Goal: Transaction & Acquisition: Purchase product/service

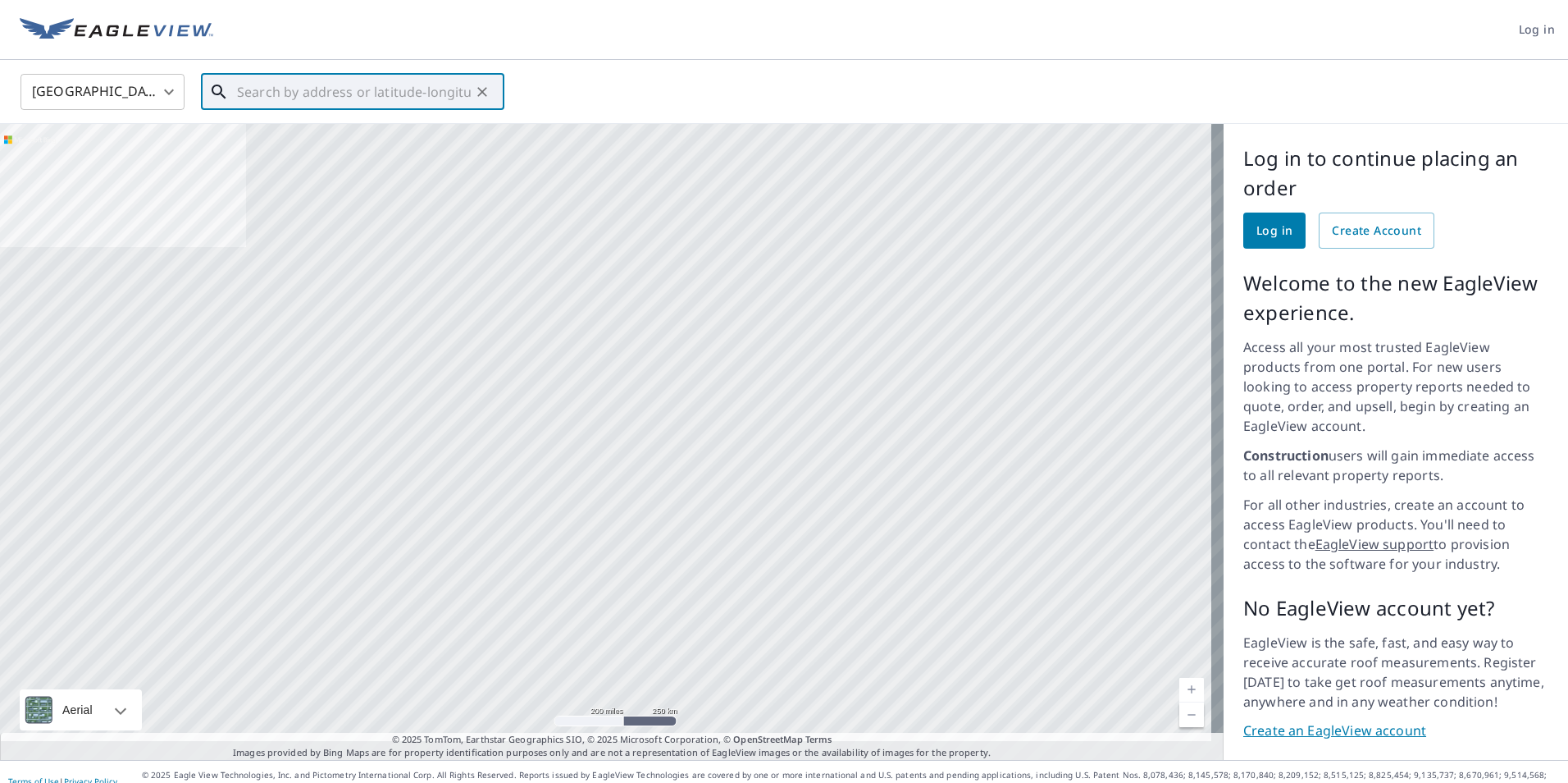
click at [428, 95] on input "text" at bounding box center [353, 92] width 234 height 46
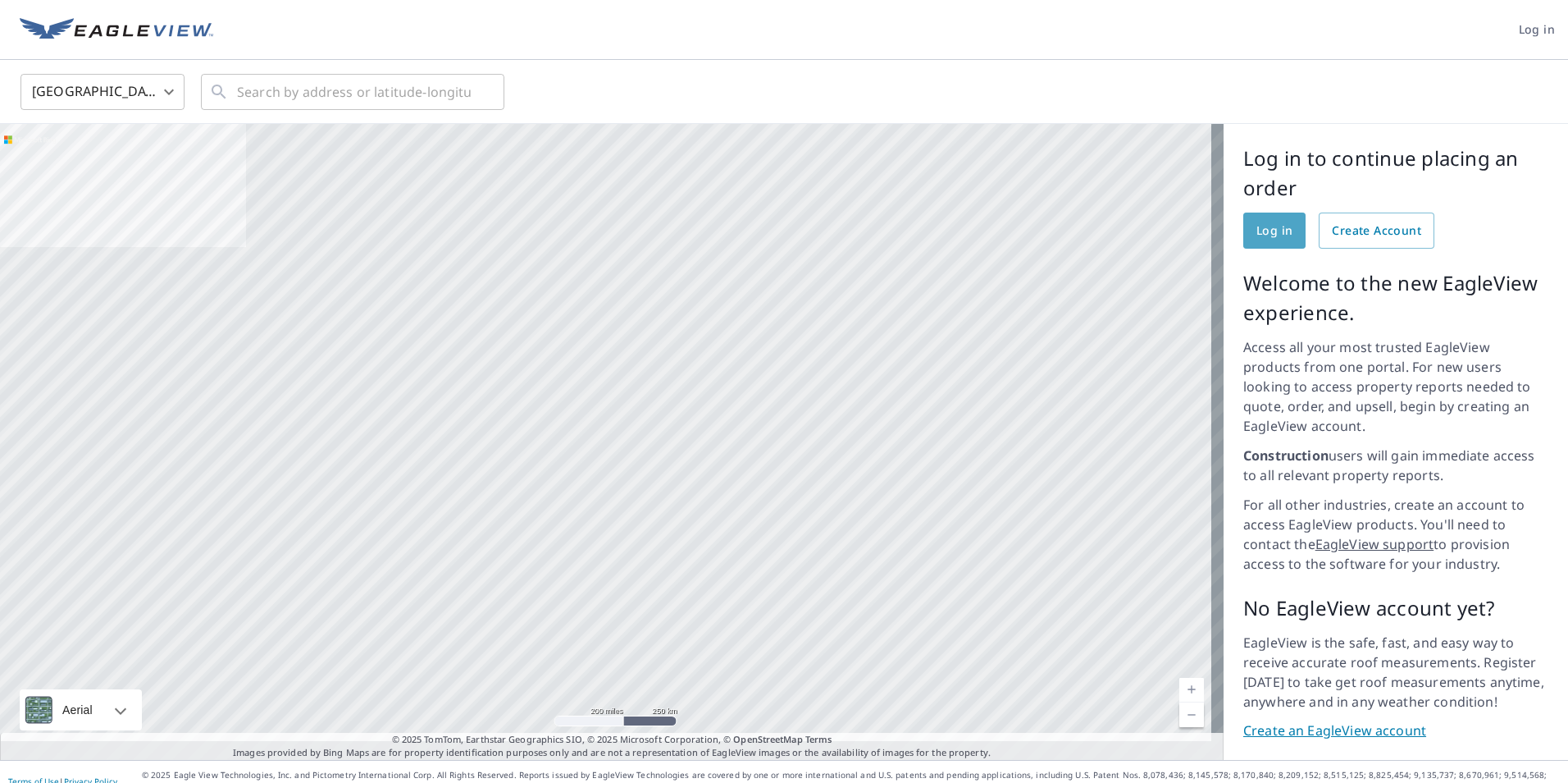
click at [1243, 222] on link "Log in" at bounding box center [1274, 231] width 62 height 37
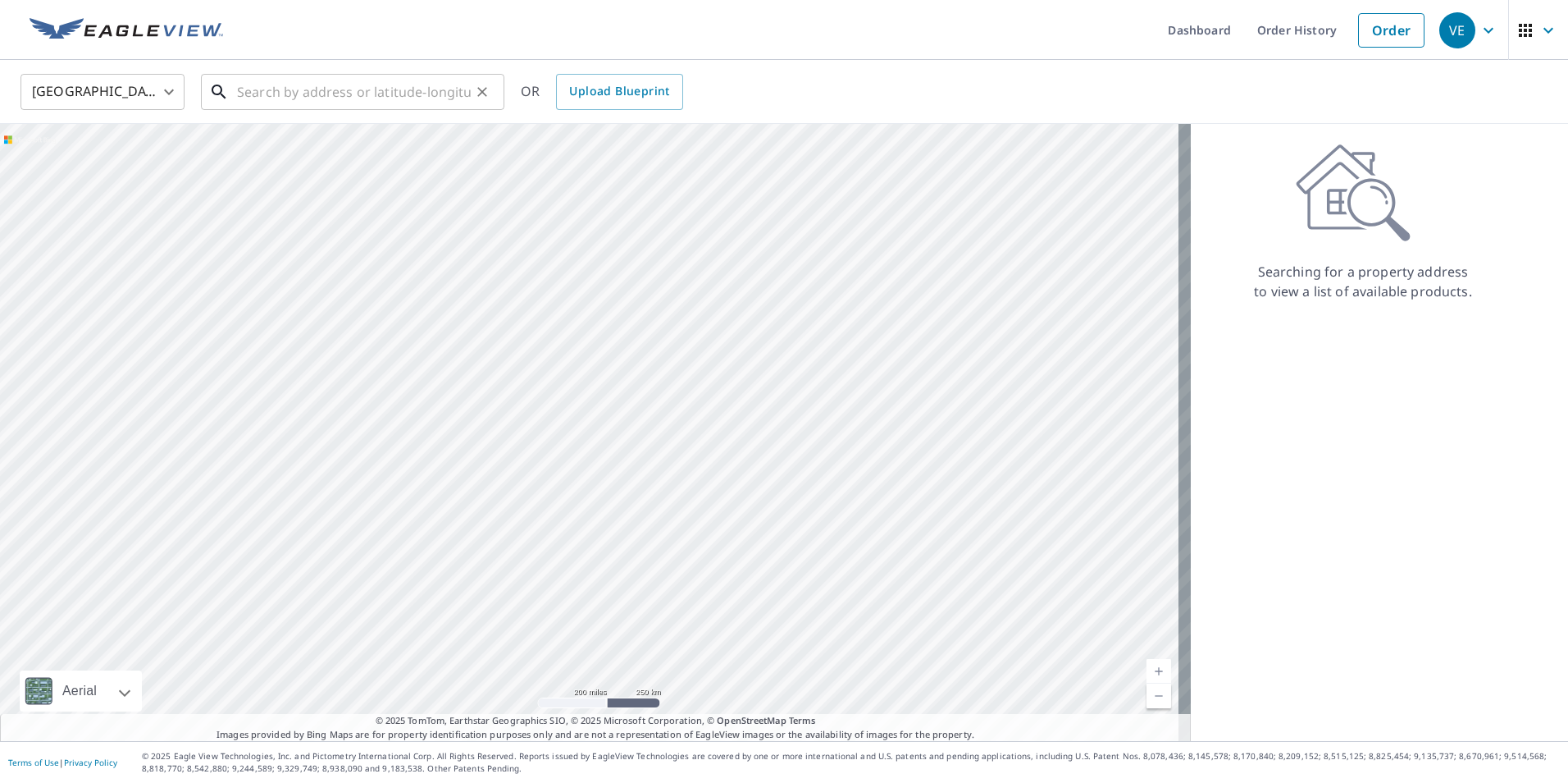
click at [411, 98] on input "text" at bounding box center [353, 92] width 234 height 46
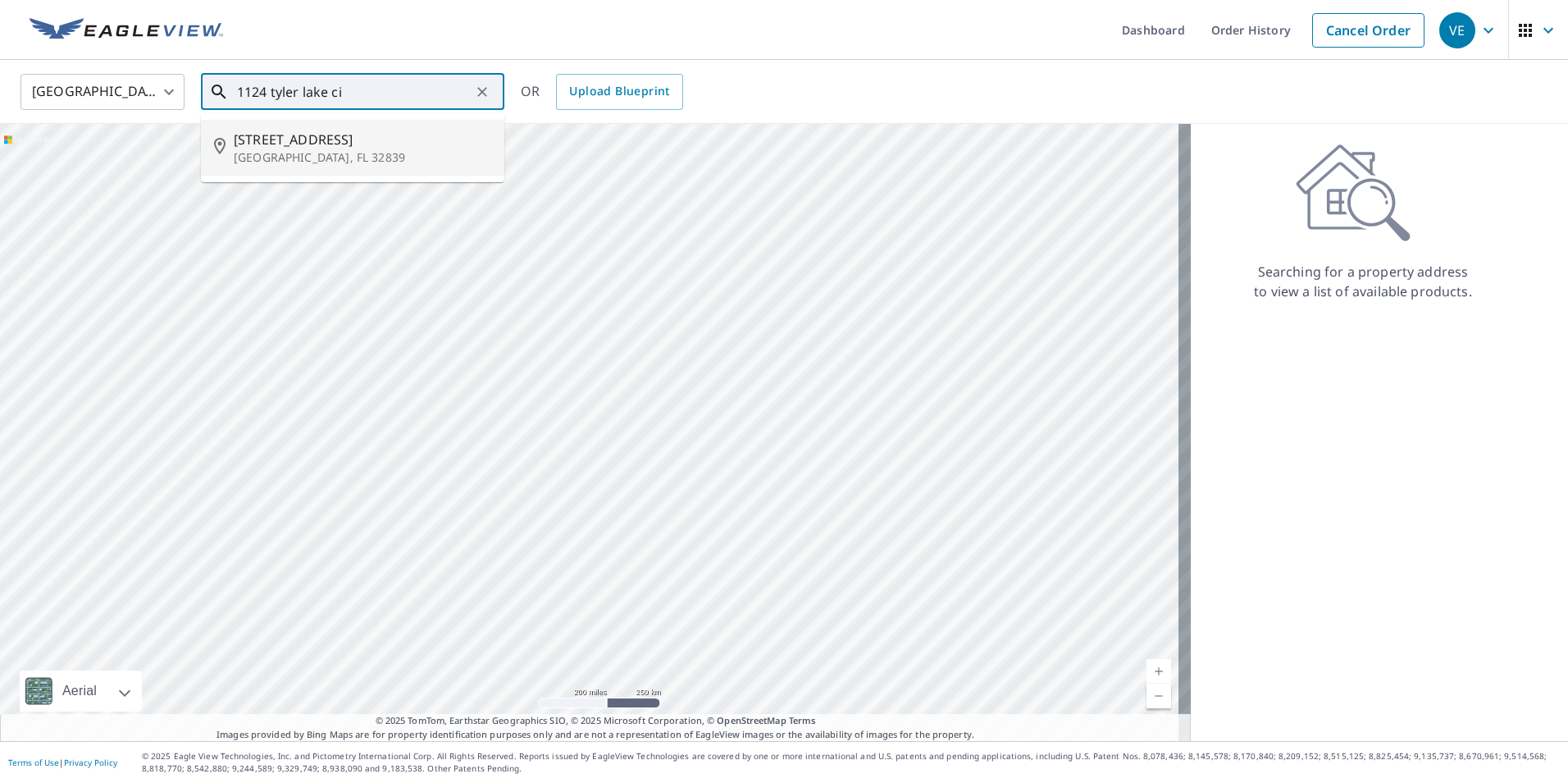
click at [386, 145] on span "[STREET_ADDRESS]" at bounding box center [362, 139] width 258 height 19
type input "[STREET_ADDRESS][PERSON_NAME]"
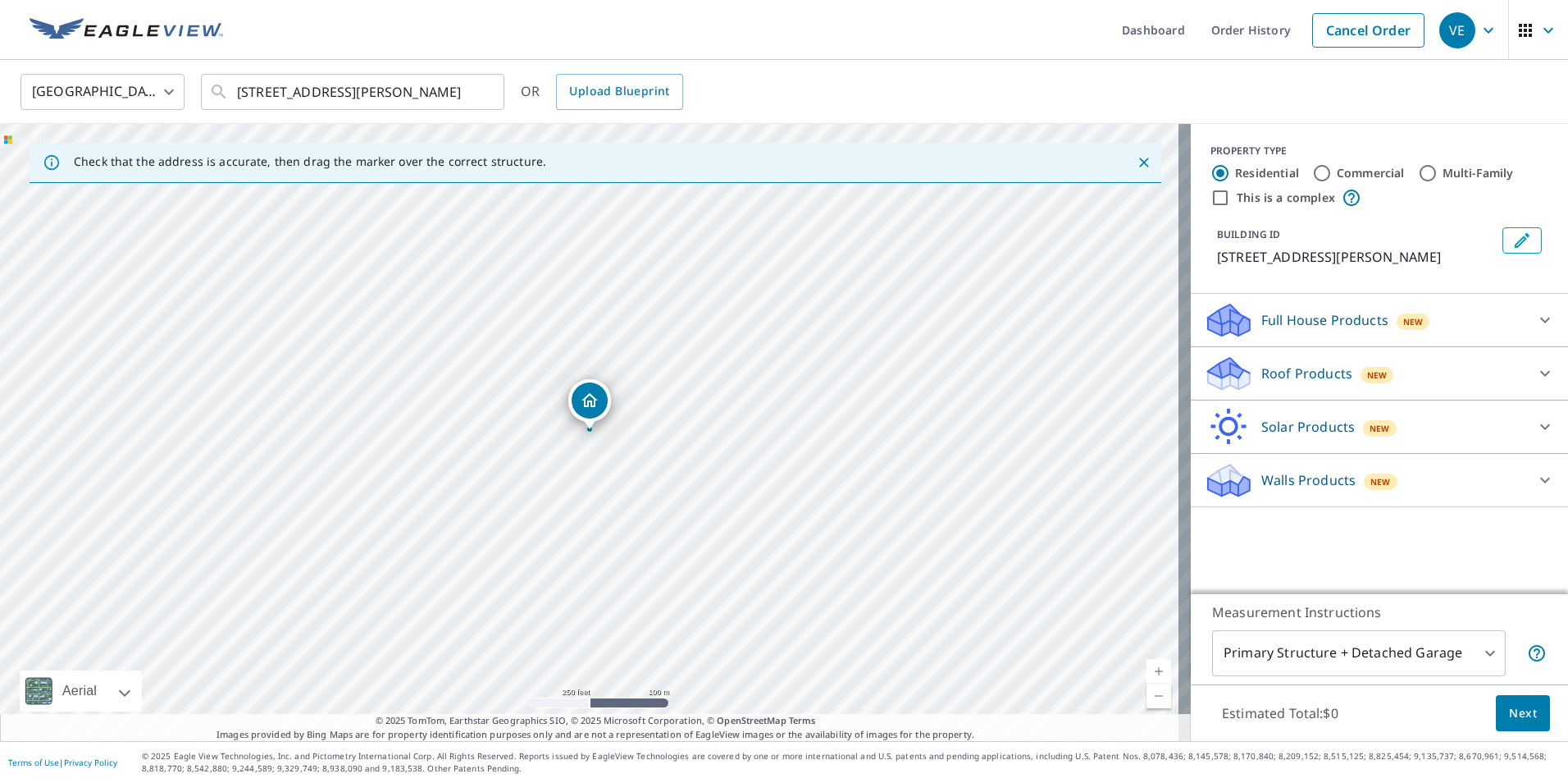
click at [1402, 381] on div "Roof Products New" at bounding box center [1364, 373] width 321 height 38
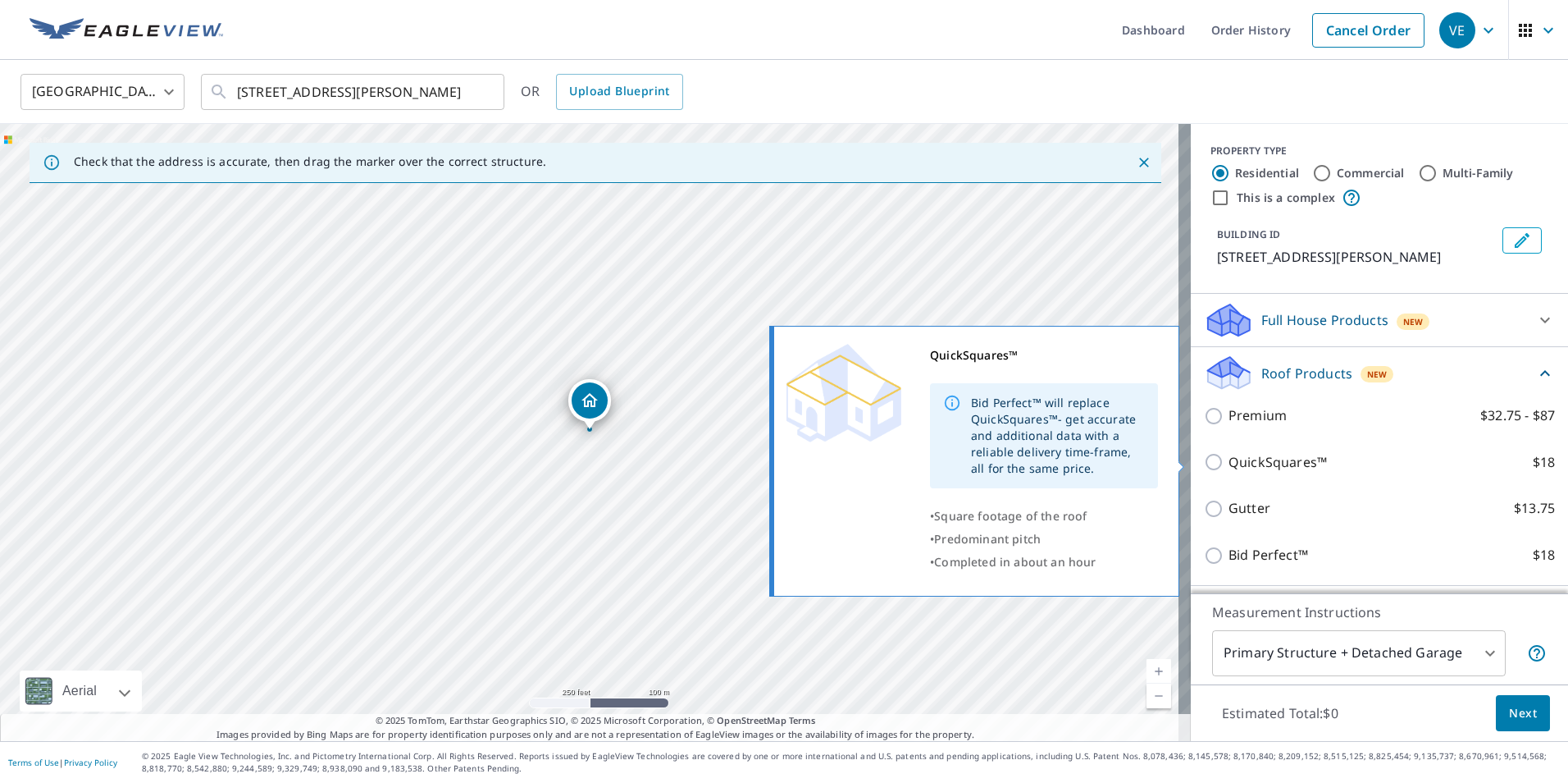
scroll to position [82, 0]
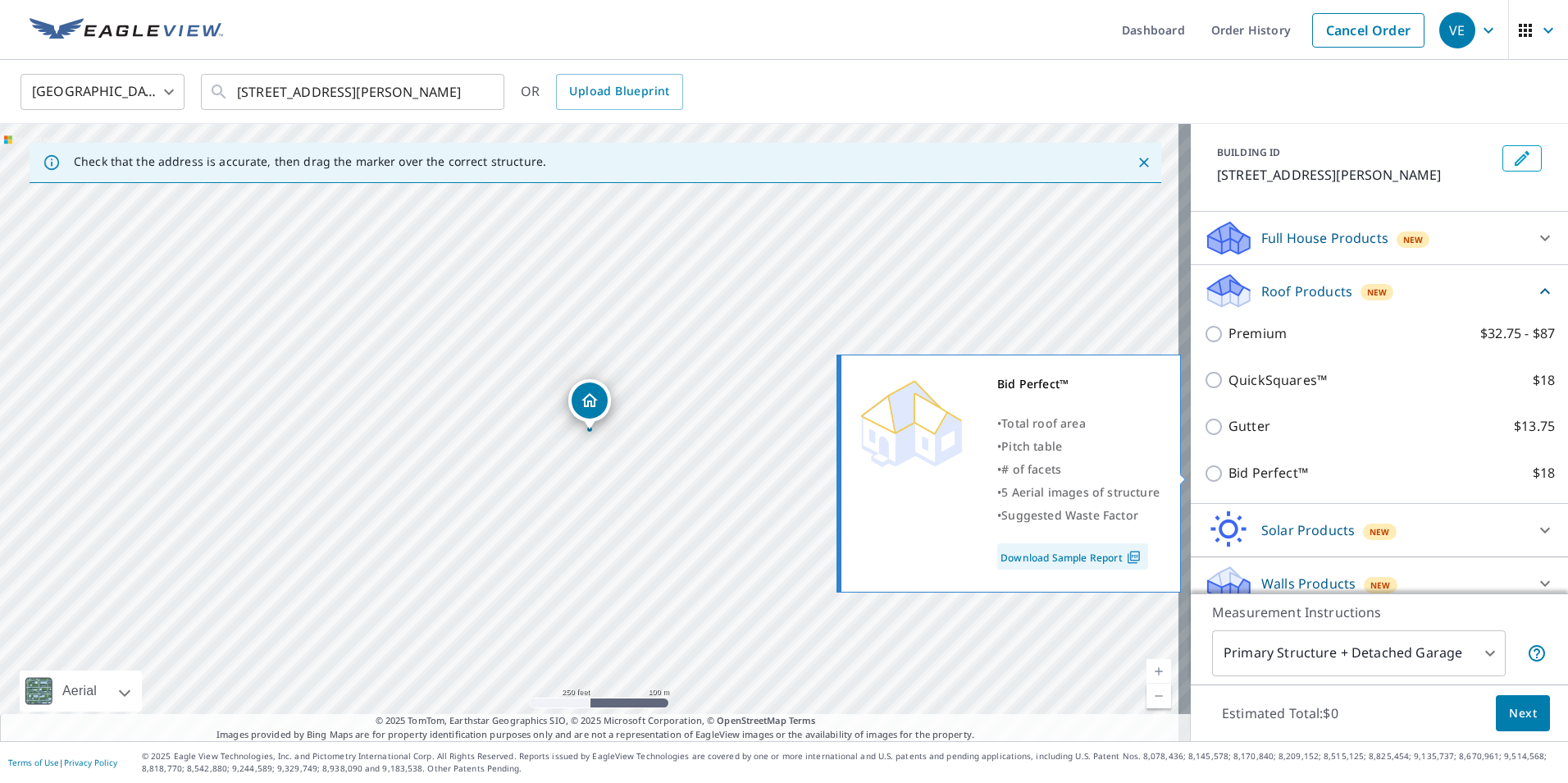
click at [1265, 463] on p "Bid Perfect™" at bounding box center [1268, 472] width 80 height 20
click at [1229, 464] on input "Bid Perfect™ $18" at bounding box center [1216, 473] width 25 height 19
checkbox input "true"
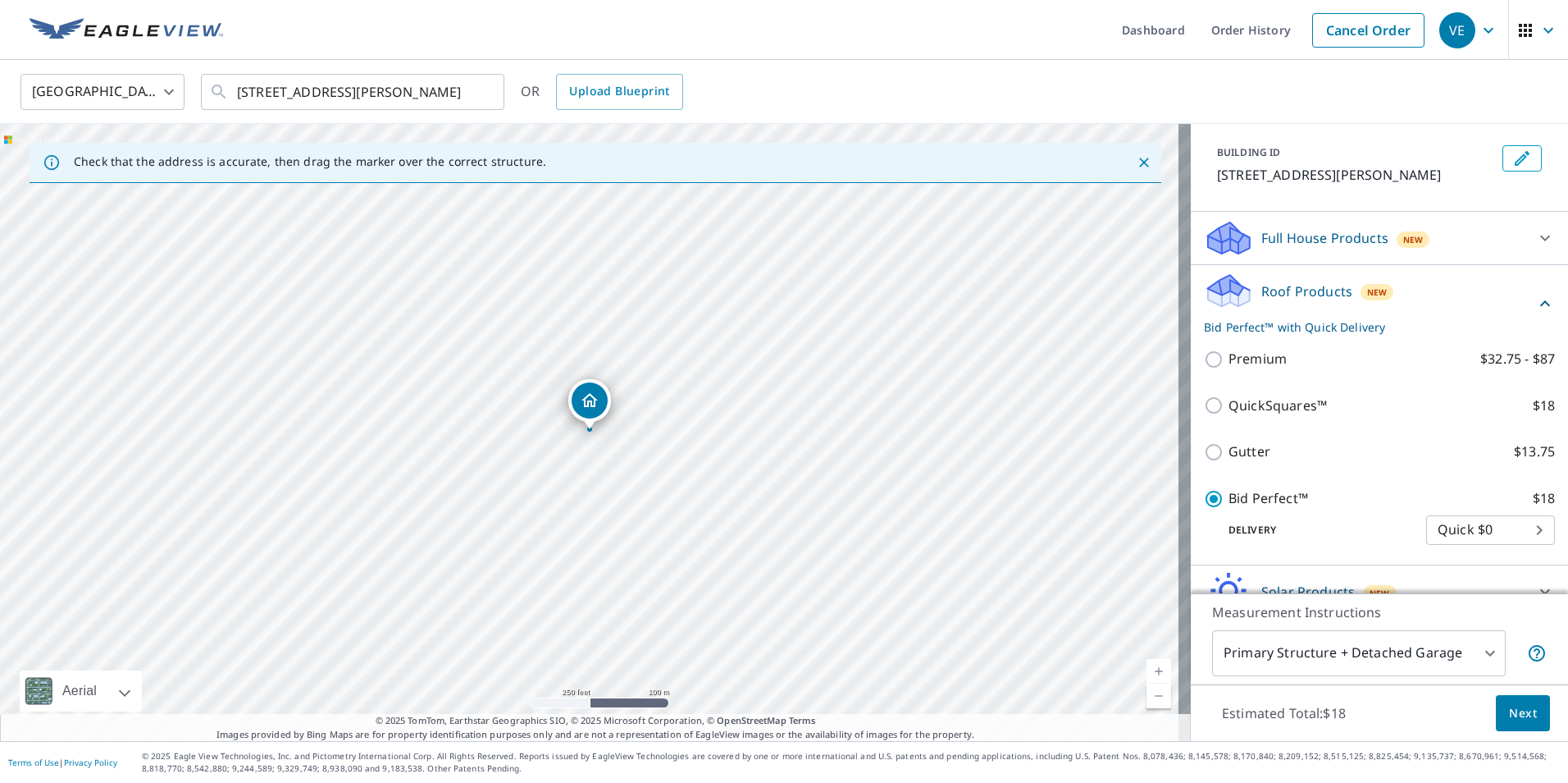
scroll to position [161, 0]
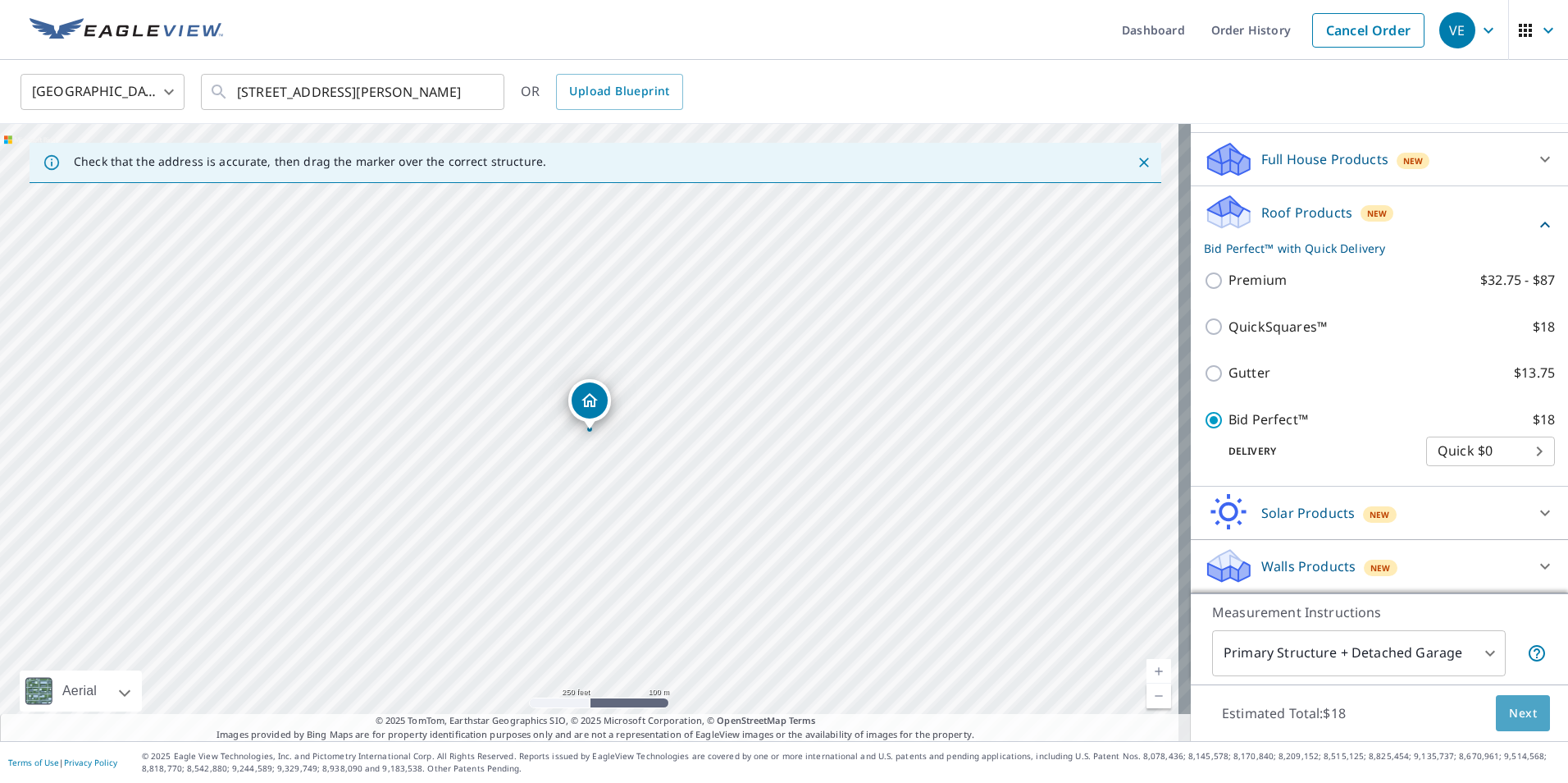
click at [1508, 704] on span "Next" at bounding box center [1522, 713] width 28 height 20
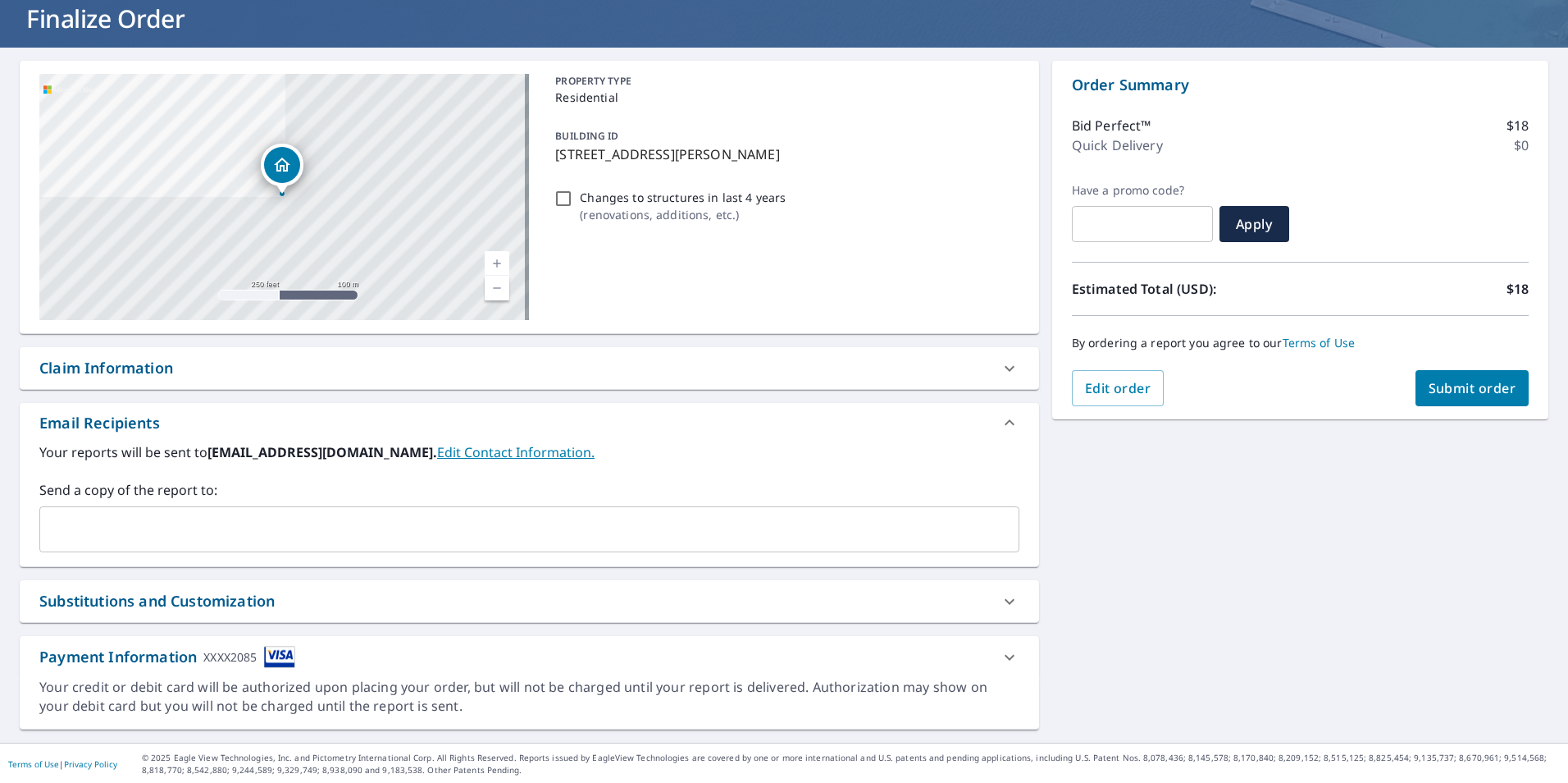
scroll to position [106, 0]
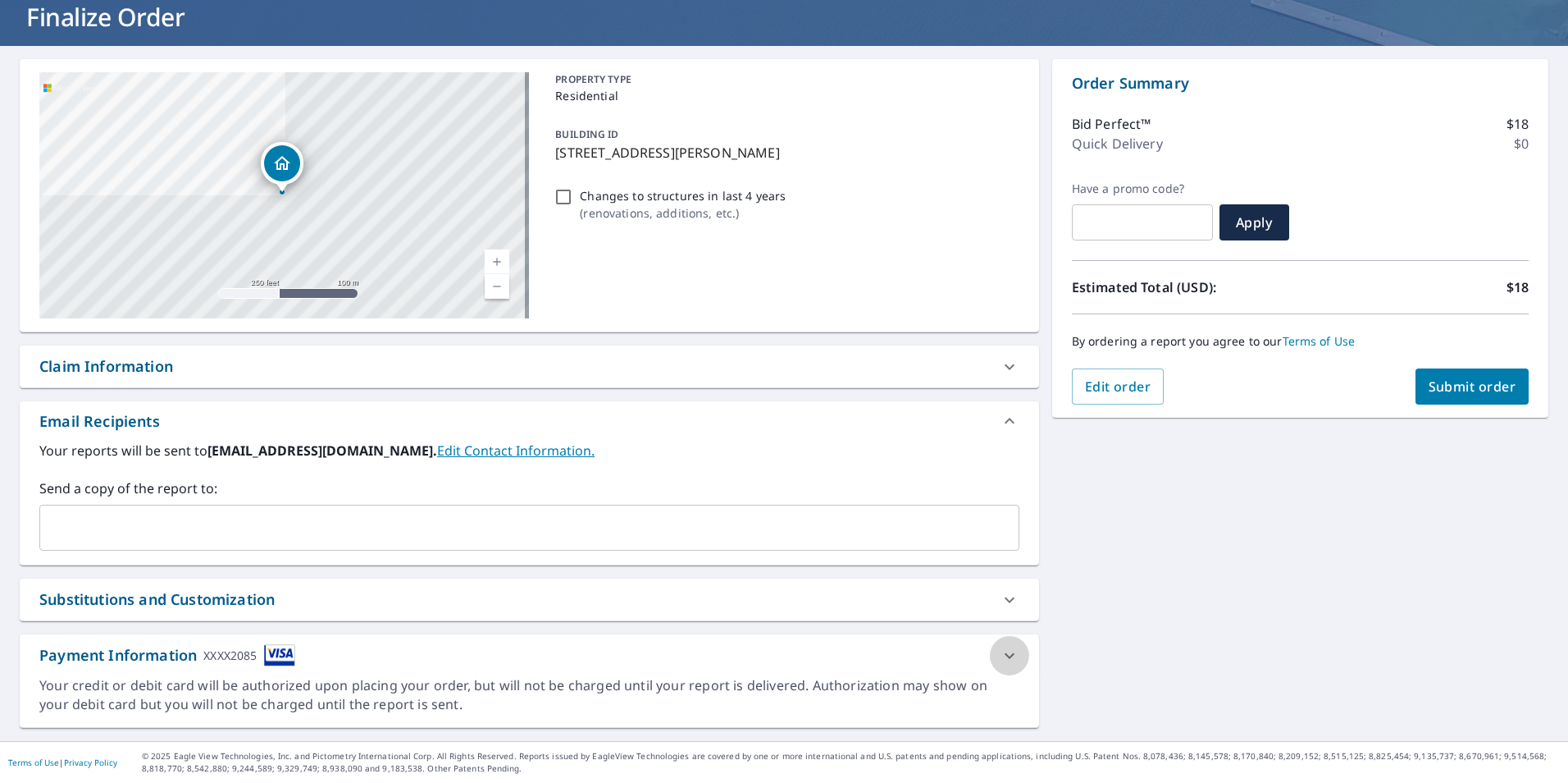
click at [1007, 657] on icon at bounding box center [1009, 655] width 19 height 19
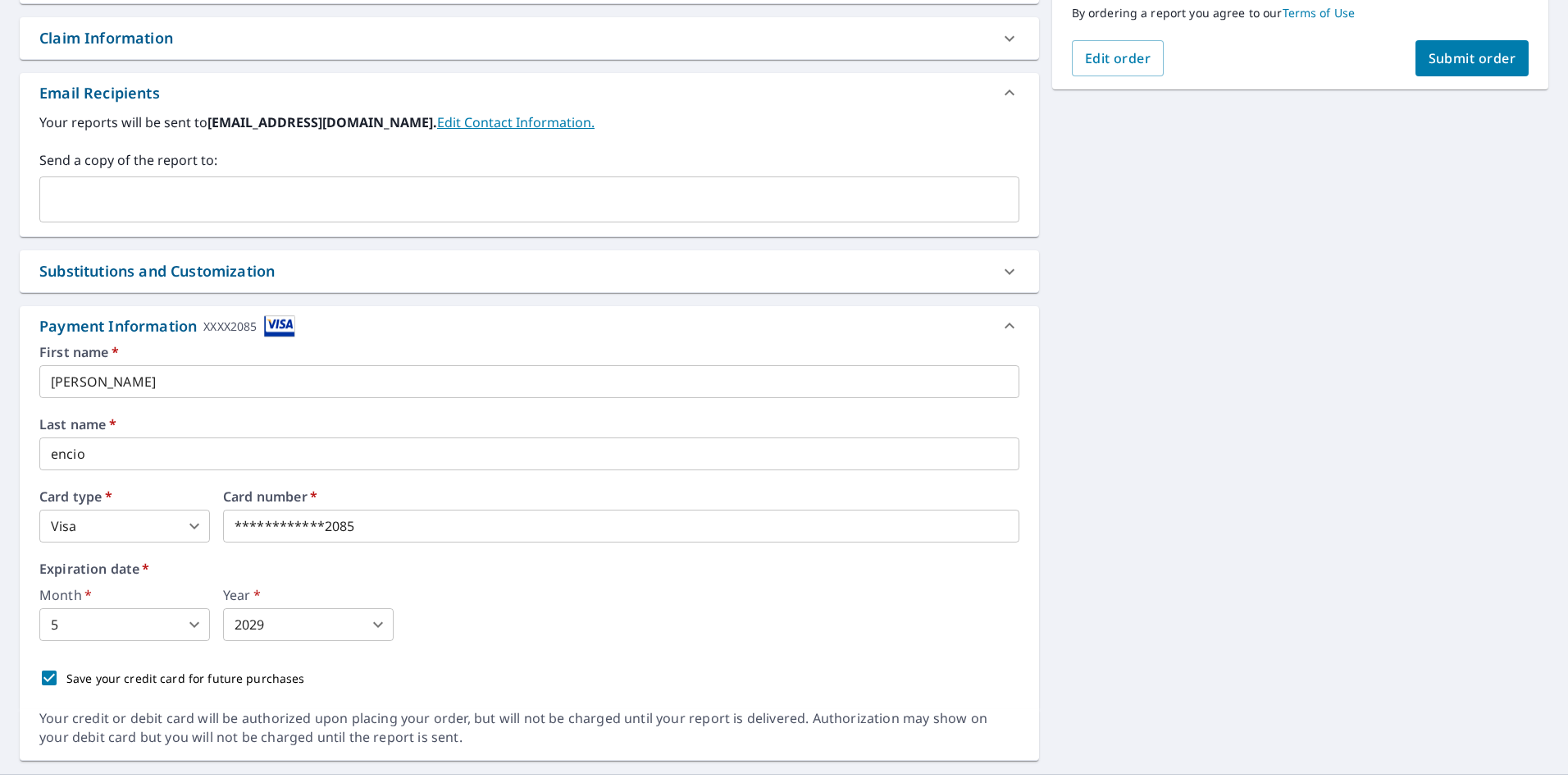
scroll to position [467, 0]
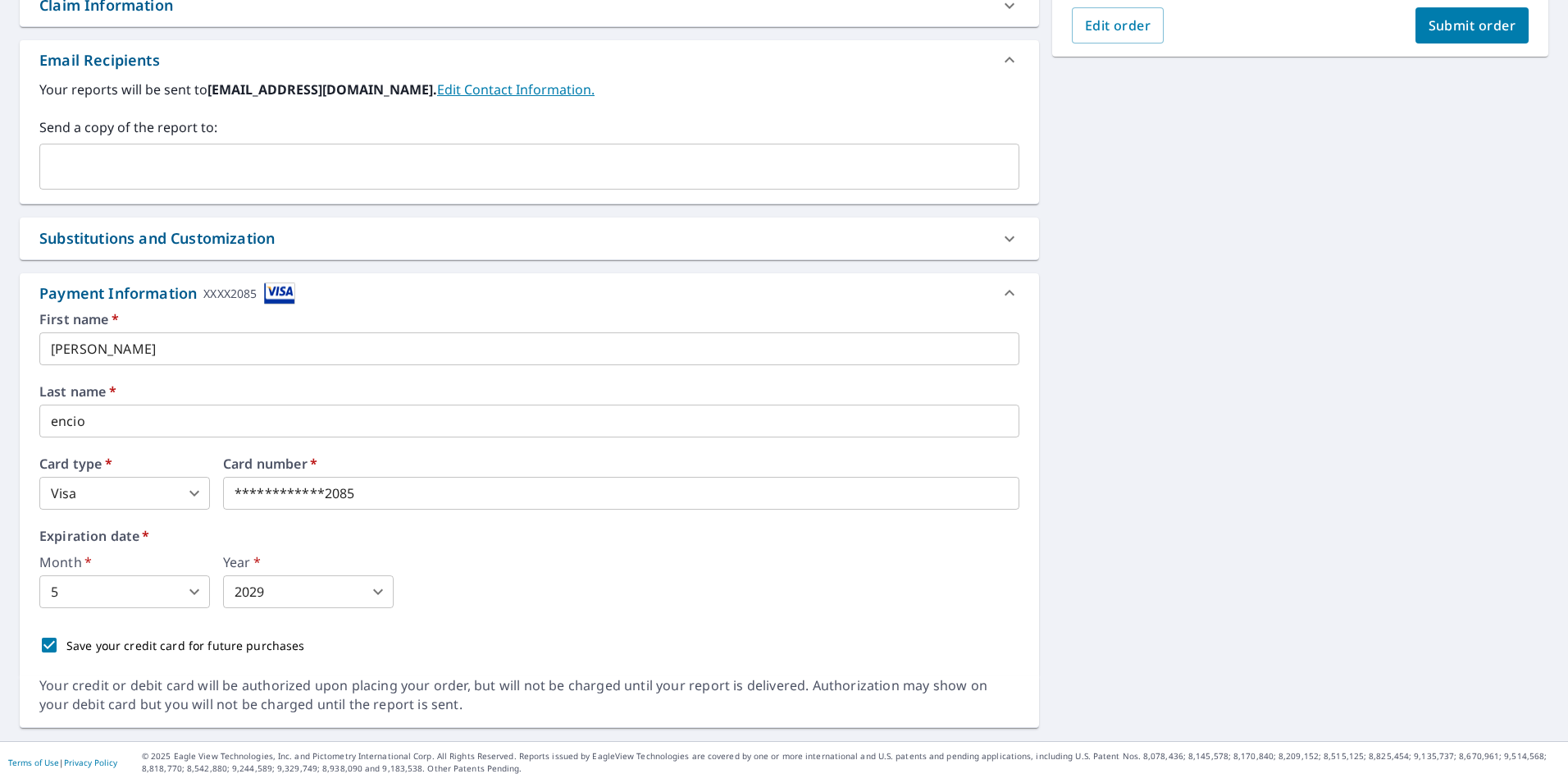
click at [51, 644] on input "Save your credit card for future purchases" at bounding box center [49, 644] width 35 height 35
checkbox input "false"
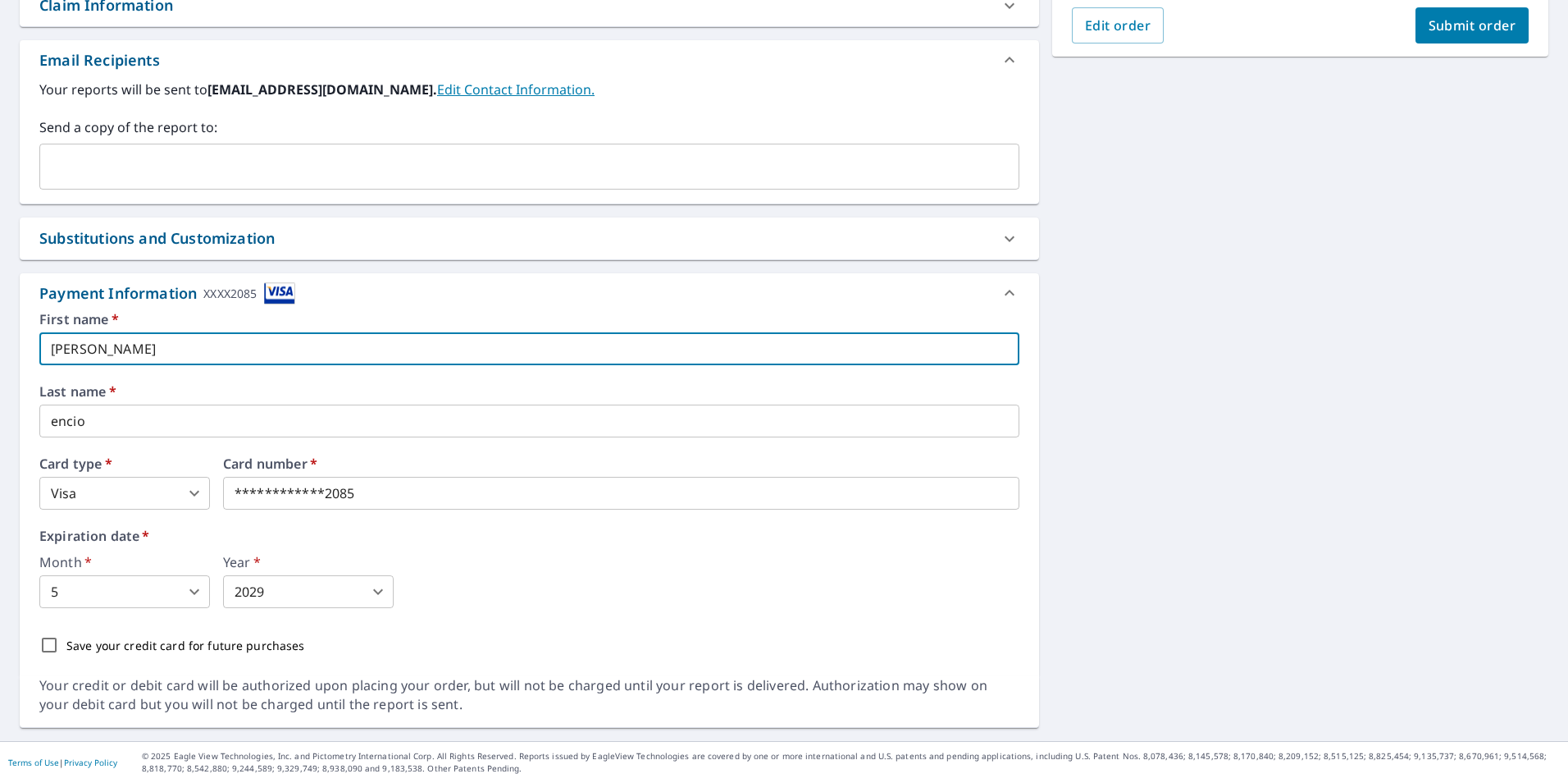
drag, startPoint x: 155, startPoint y: 347, endPoint x: -3, endPoint y: 339, distance: 158.2
click at [0, 339] on html "VE VE Dashboard Order History Cancel Order VE Dashboard / Finalize Order Finali…" at bounding box center [784, 392] width 1568 height 783
type input "[PERSON_NAME]"
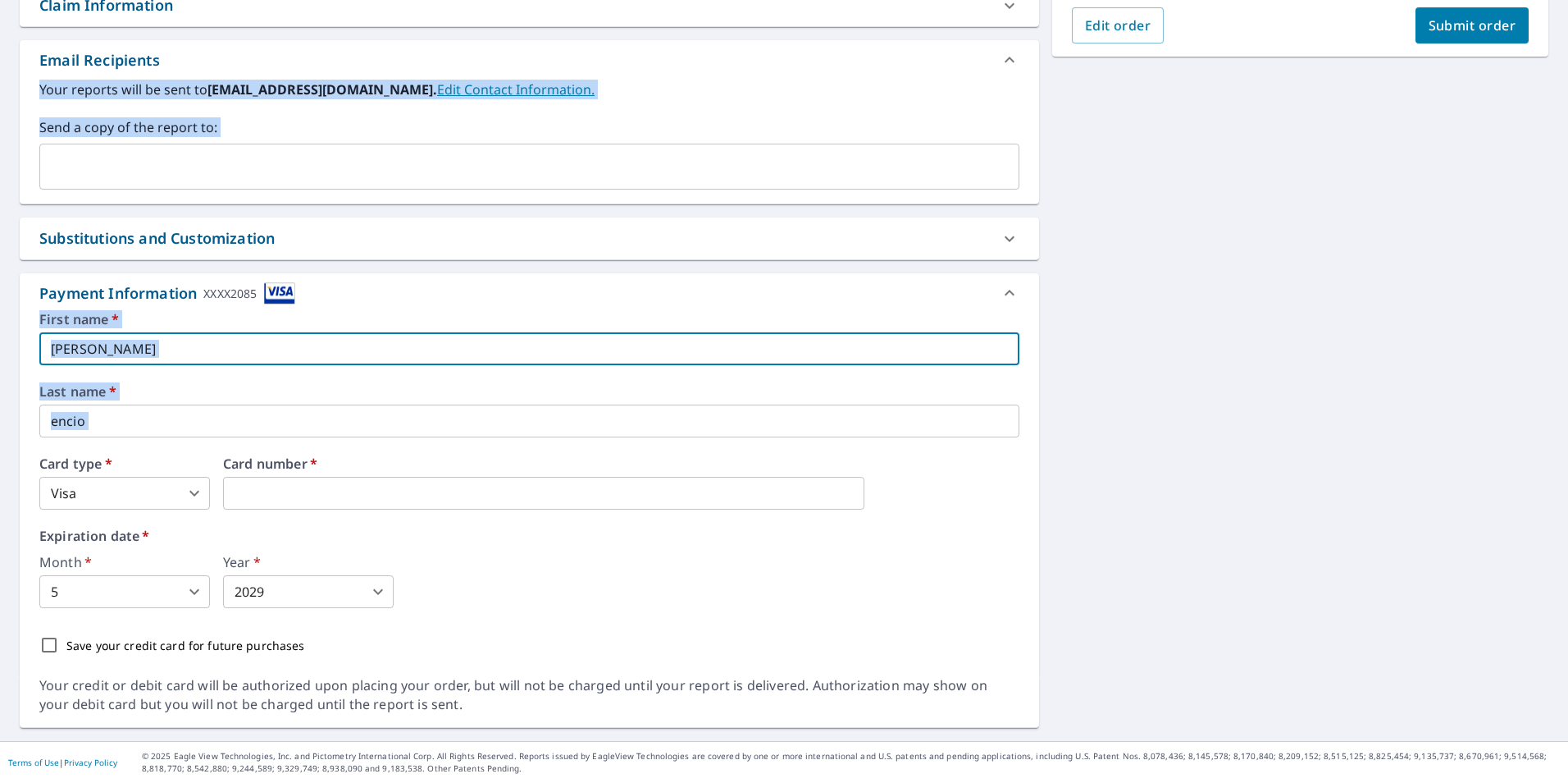
click at [0, 450] on html "VE VE Dashboard Order History Cancel Order VE Dashboard / Finalize Order Finali…" at bounding box center [784, 392] width 1568 height 783
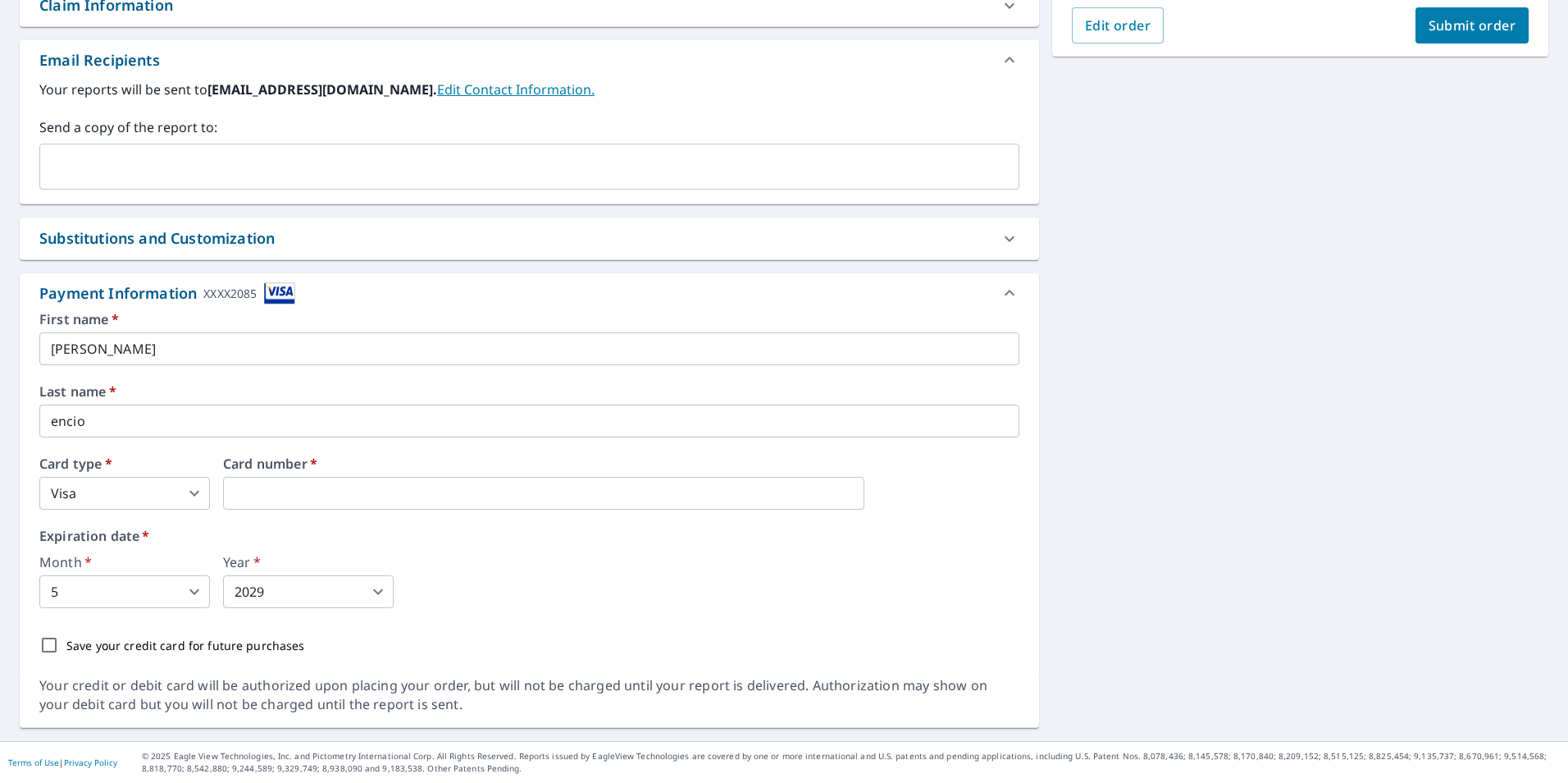
drag, startPoint x: -3, startPoint y: 450, endPoint x: 95, endPoint y: 512, distance: 116.0
click at [95, 512] on div "First name   * [PERSON_NAME] ​ Last name   * encio ​ Card type   * Visa 2 ​ Car…" at bounding box center [529, 487] width 980 height 349
click at [137, 494] on body "VE VE Dashboard Order History Cancel Order VE Dashboard / Finalize Order Finali…" at bounding box center [784, 392] width 1568 height 783
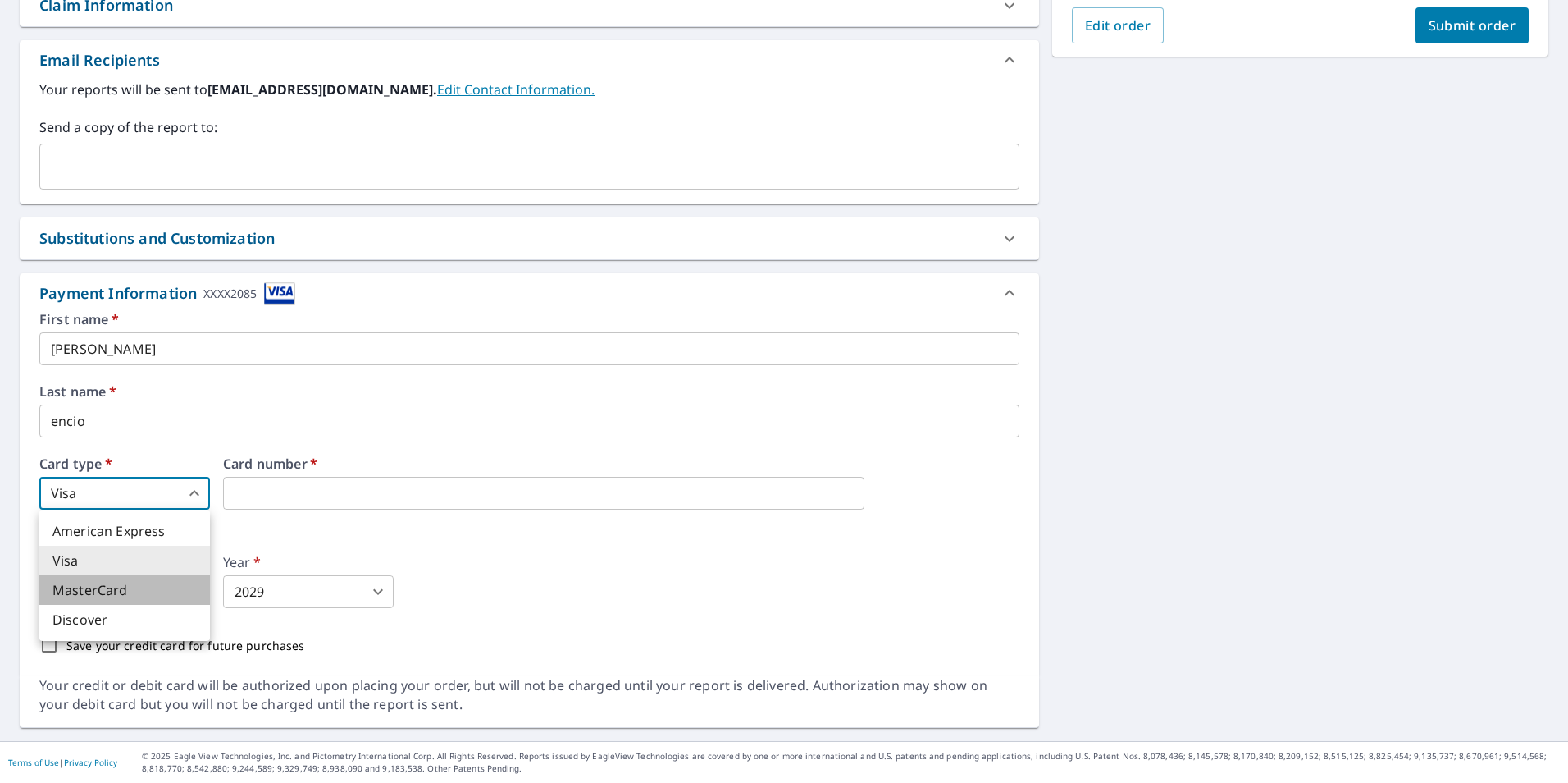
click at [121, 585] on li "MasterCard" at bounding box center [124, 590] width 170 height 30
type input "3"
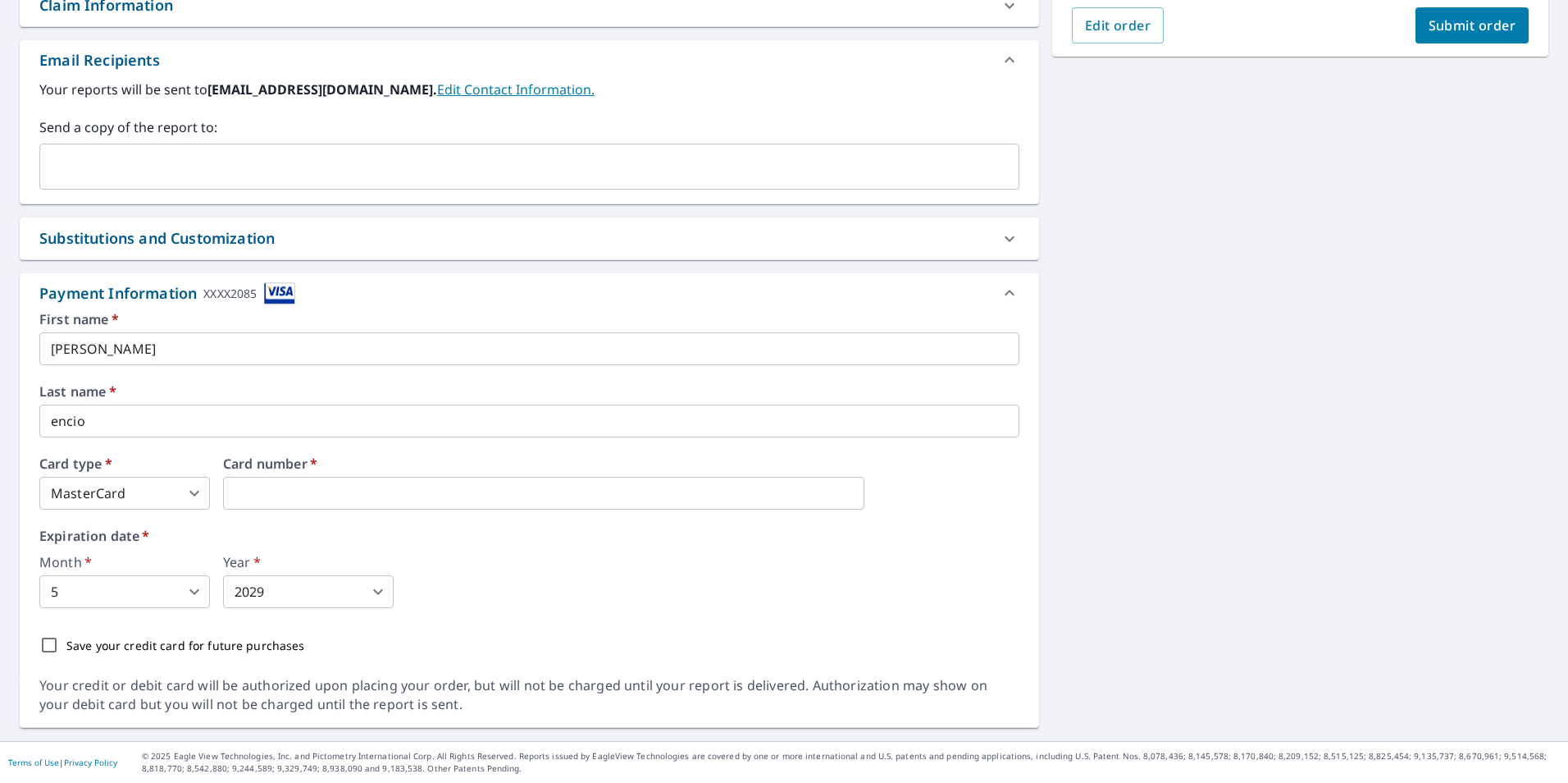
click at [137, 588] on body "VE VE Dashboard Order History Cancel Order VE Dashboard / Finalize Order Finali…" at bounding box center [784, 392] width 1568 height 783
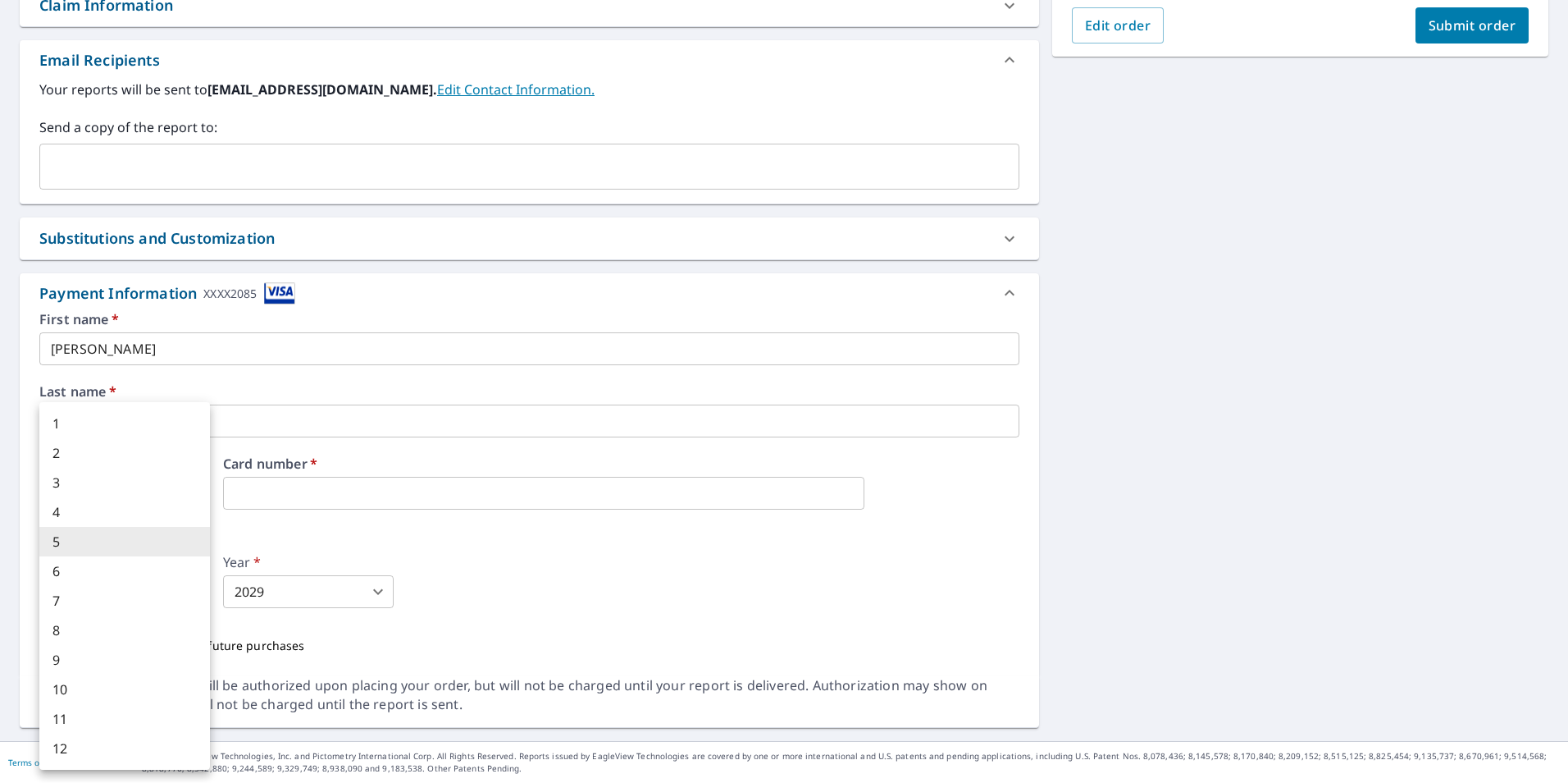
click at [60, 630] on li "8" at bounding box center [124, 630] width 170 height 30
type input "8"
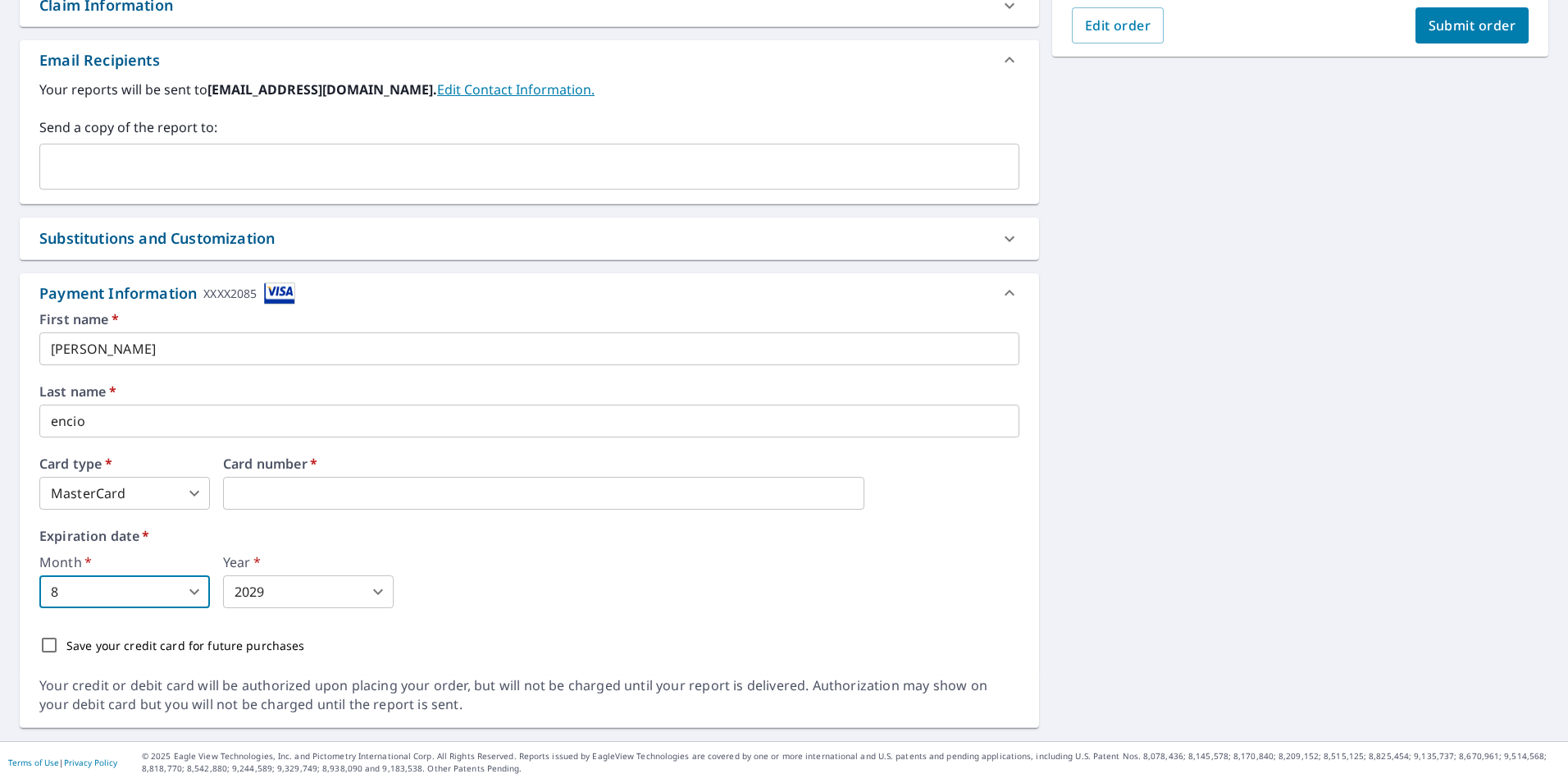
click at [523, 577] on div "Month   * 8 8 ​ Year   * 2029 2029 ​" at bounding box center [529, 581] width 980 height 53
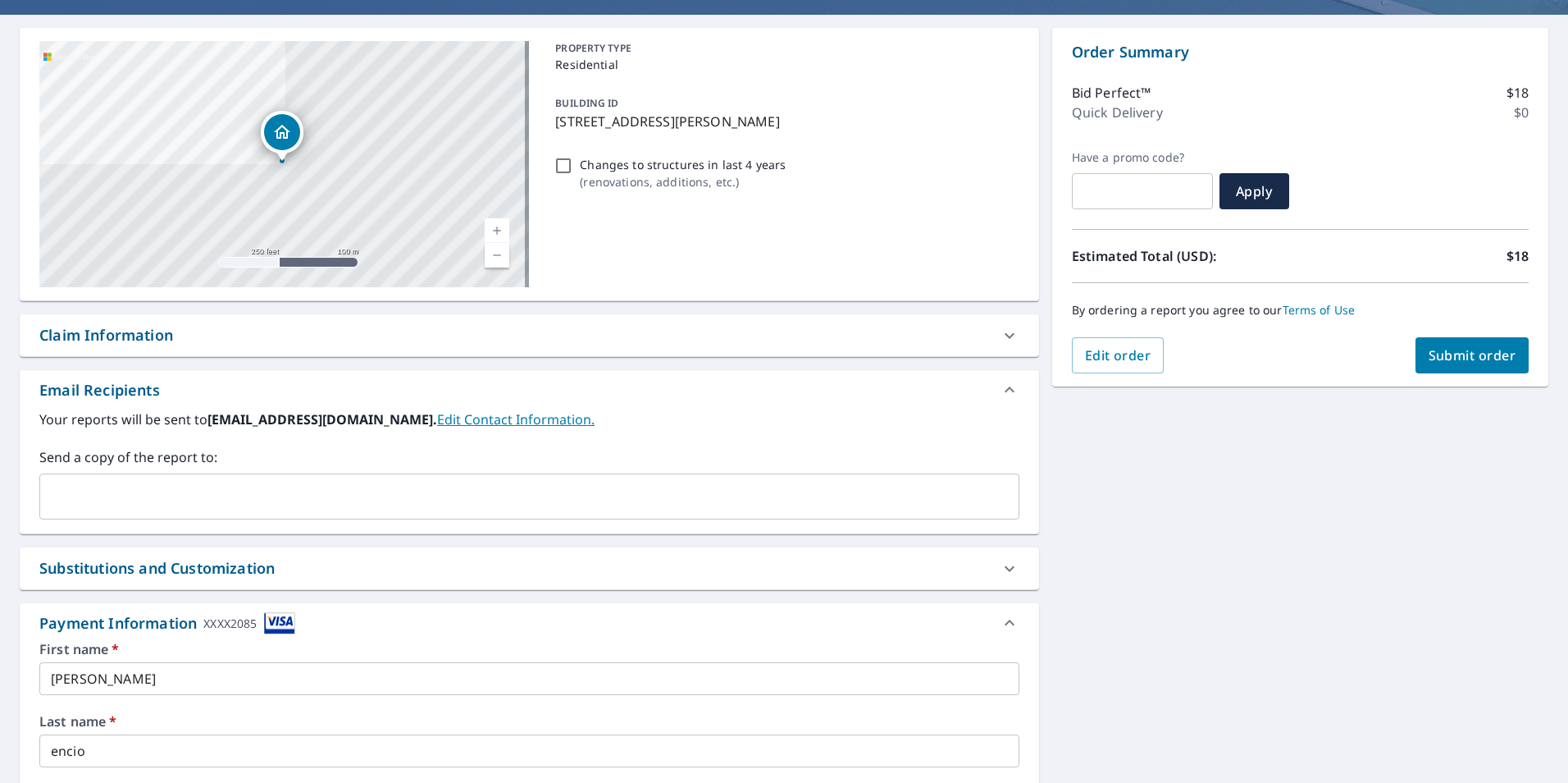
scroll to position [57, 0]
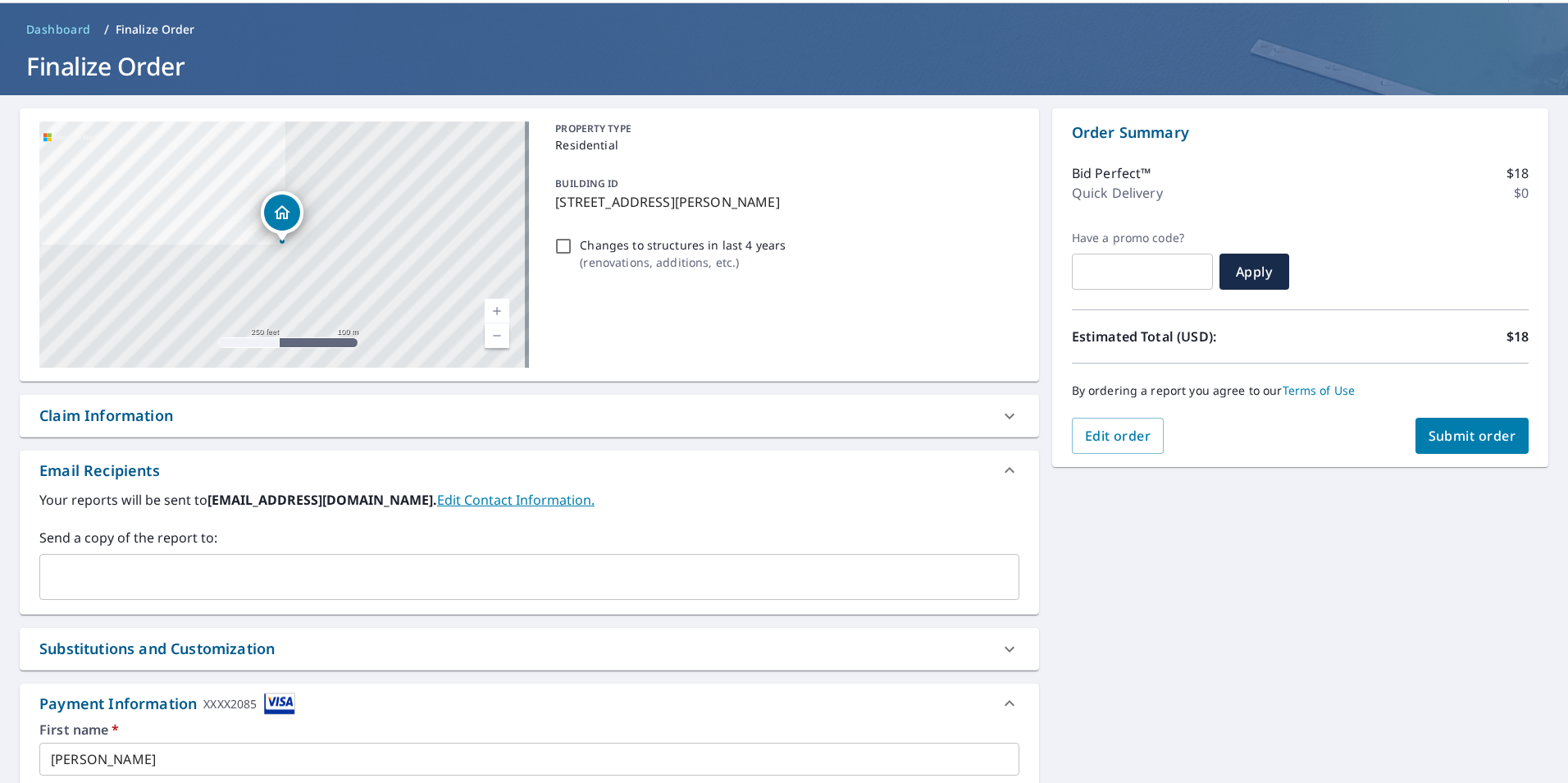
click at [1446, 440] on span "Submit order" at bounding box center [1472, 435] width 87 height 18
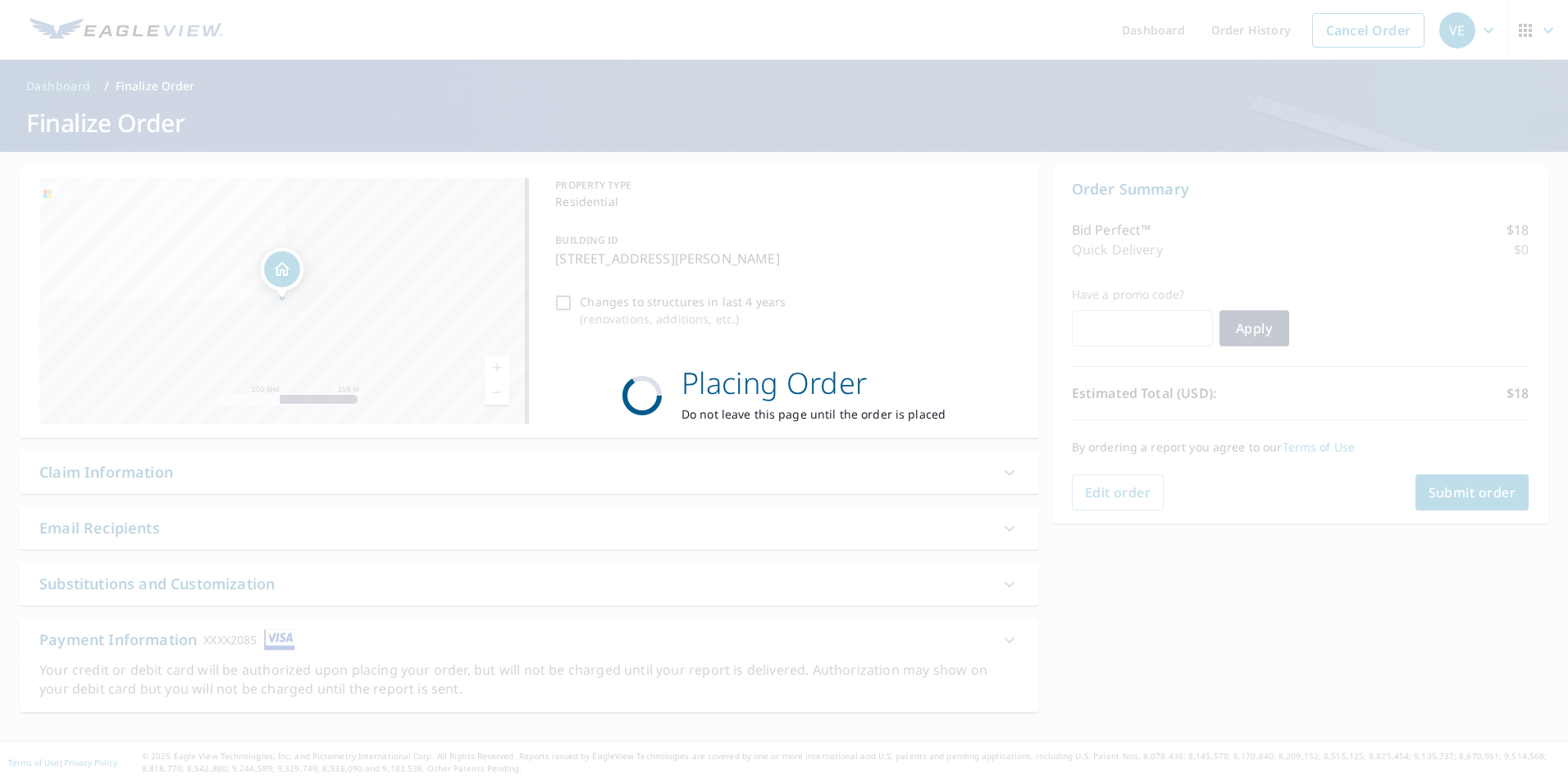
scroll to position [0, 0]
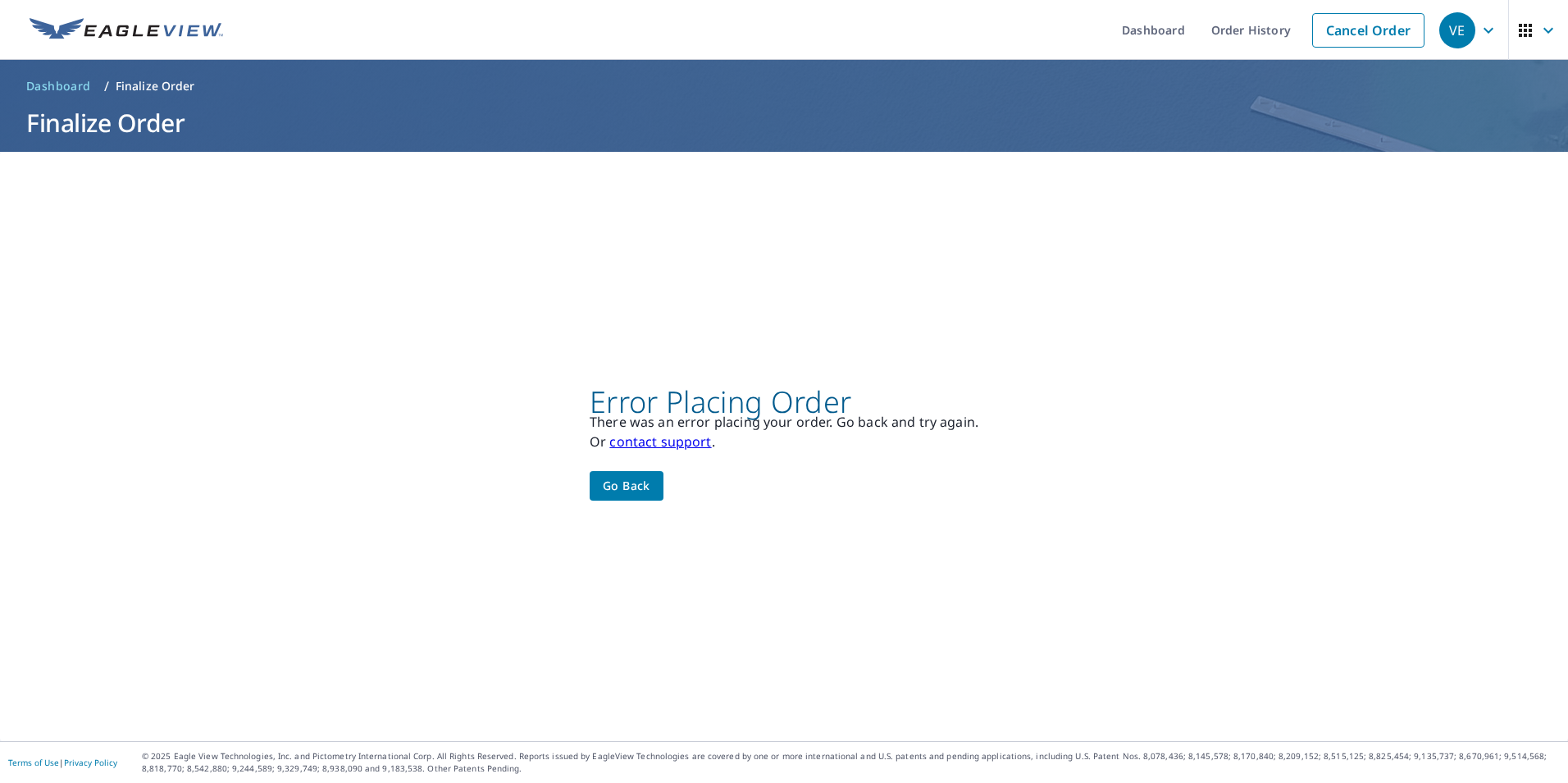
click at [610, 488] on span "Go back" at bounding box center [626, 486] width 47 height 20
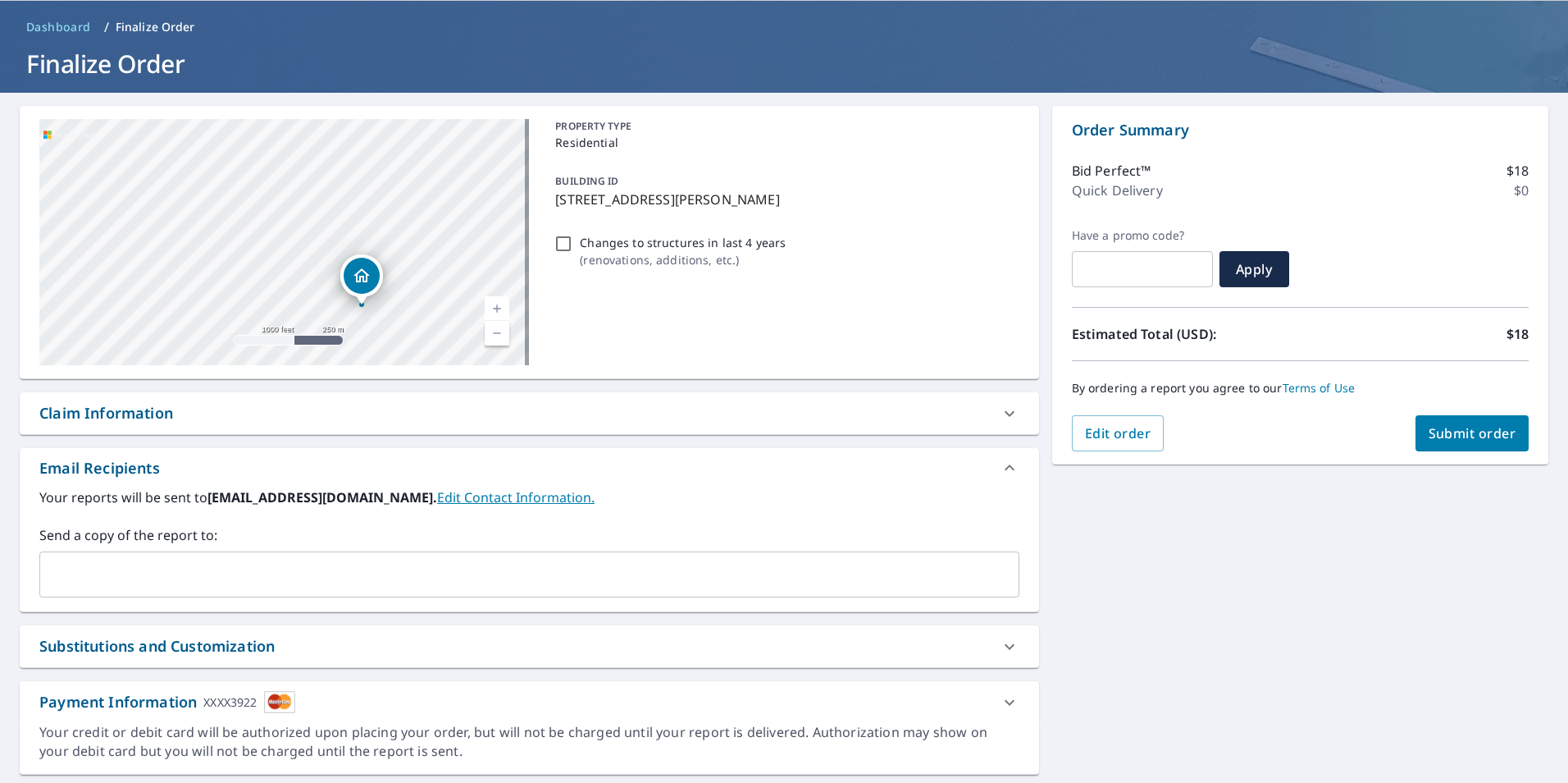
scroll to position [106, 0]
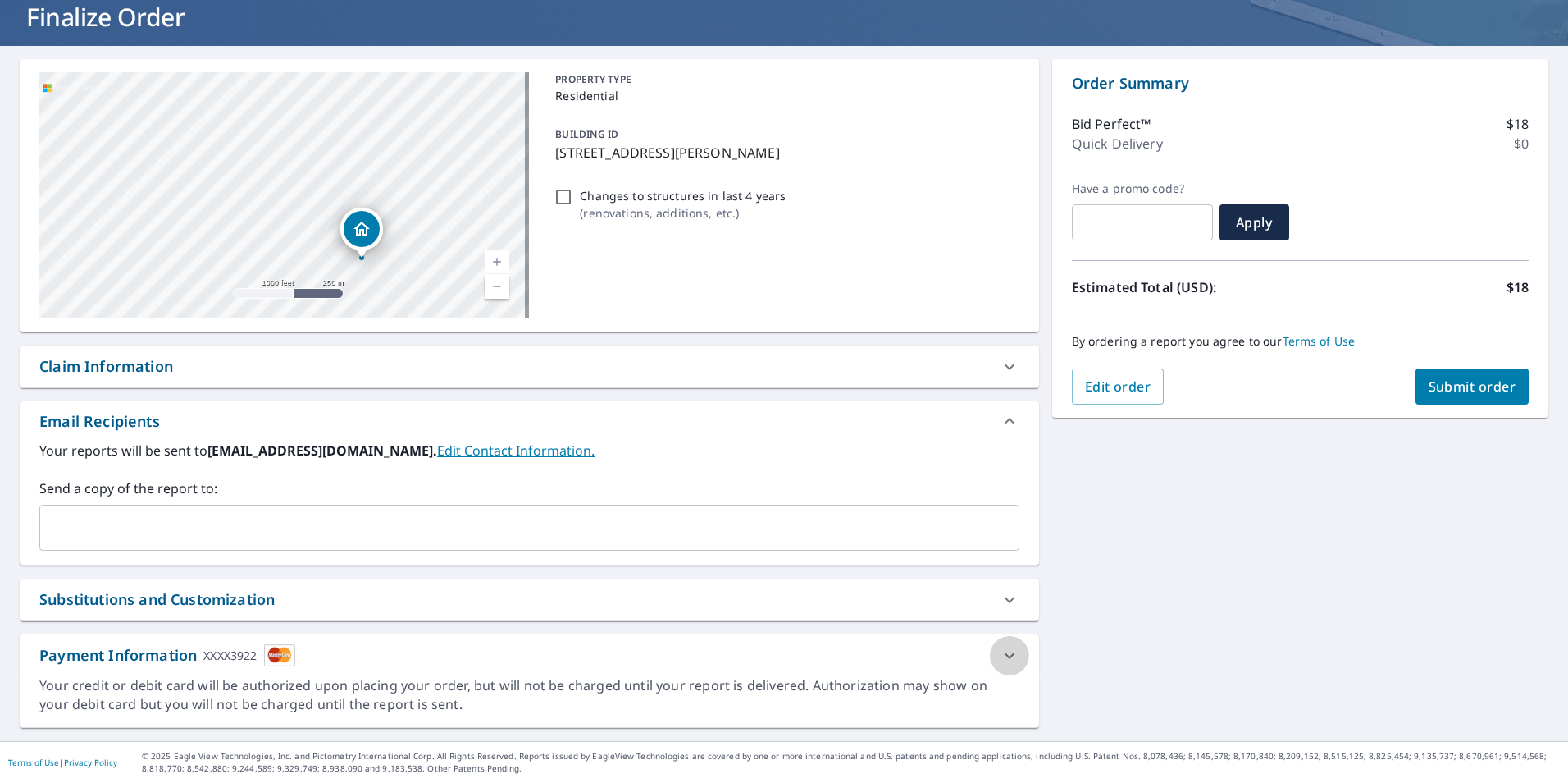
click at [1000, 651] on icon at bounding box center [1009, 655] width 19 height 19
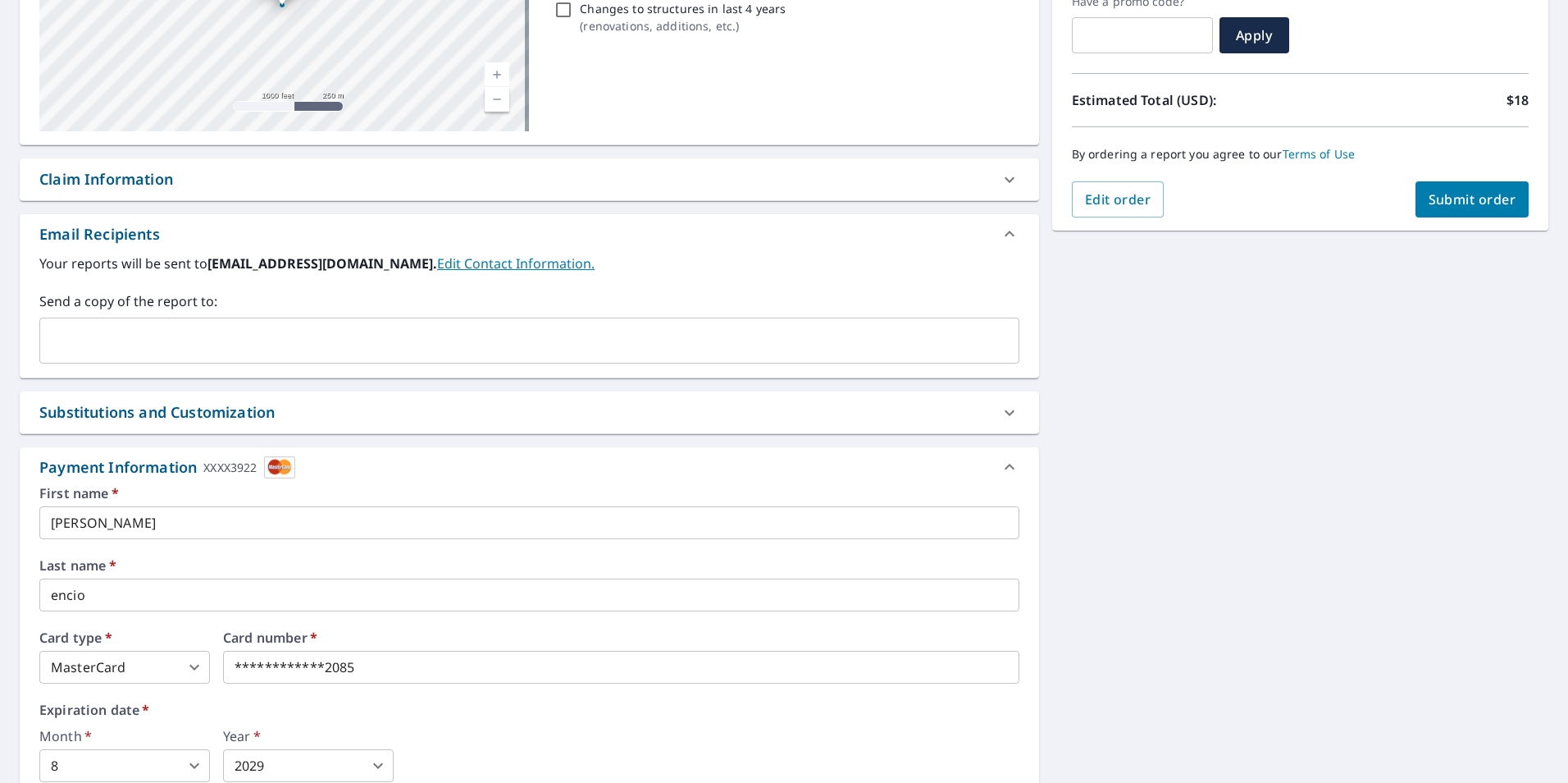
scroll to position [467, 0]
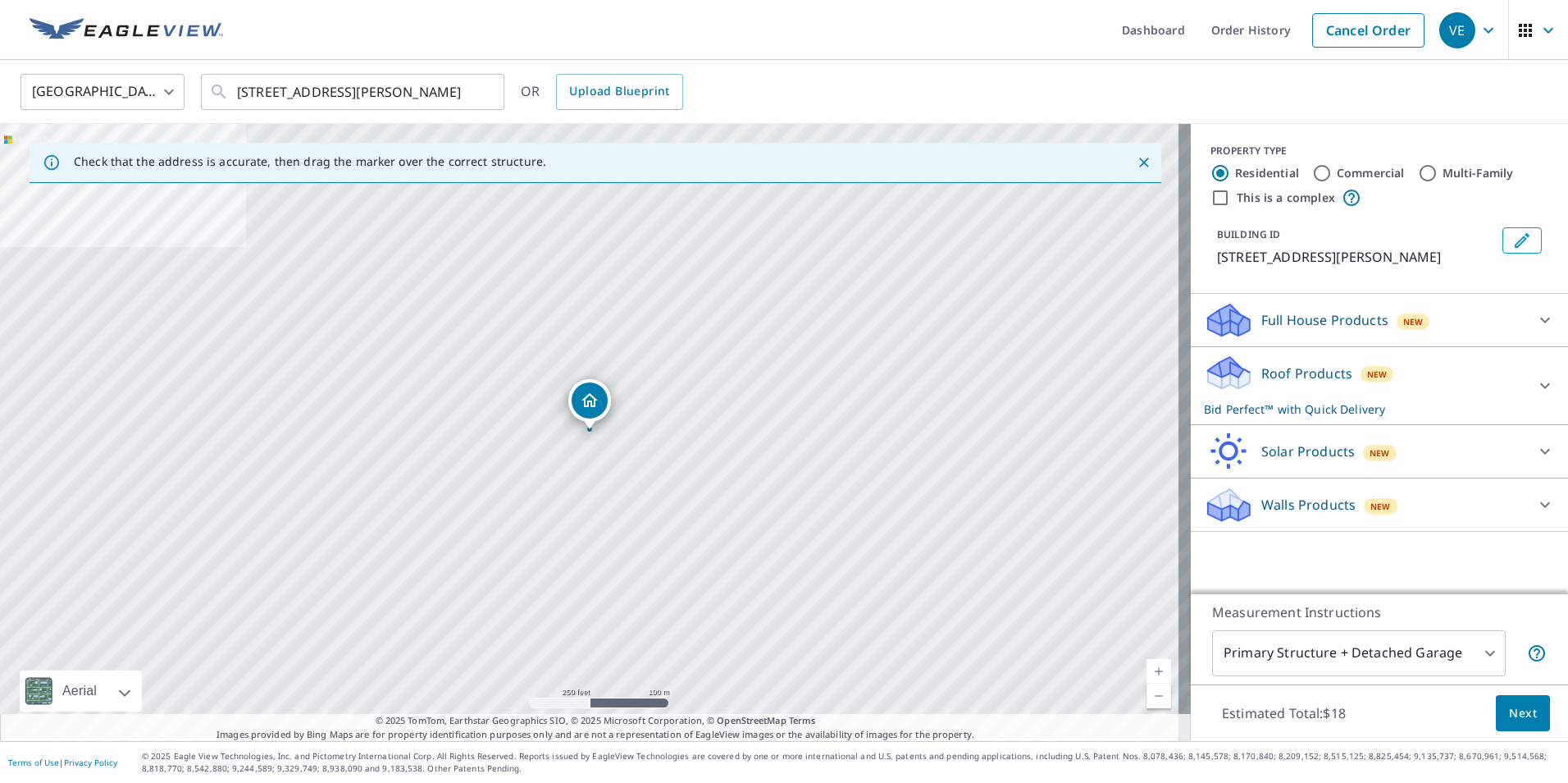
click at [1381, 385] on div "Roof Products New Bid Perfect™ with Quick Delivery" at bounding box center [1364, 386] width 321 height 64
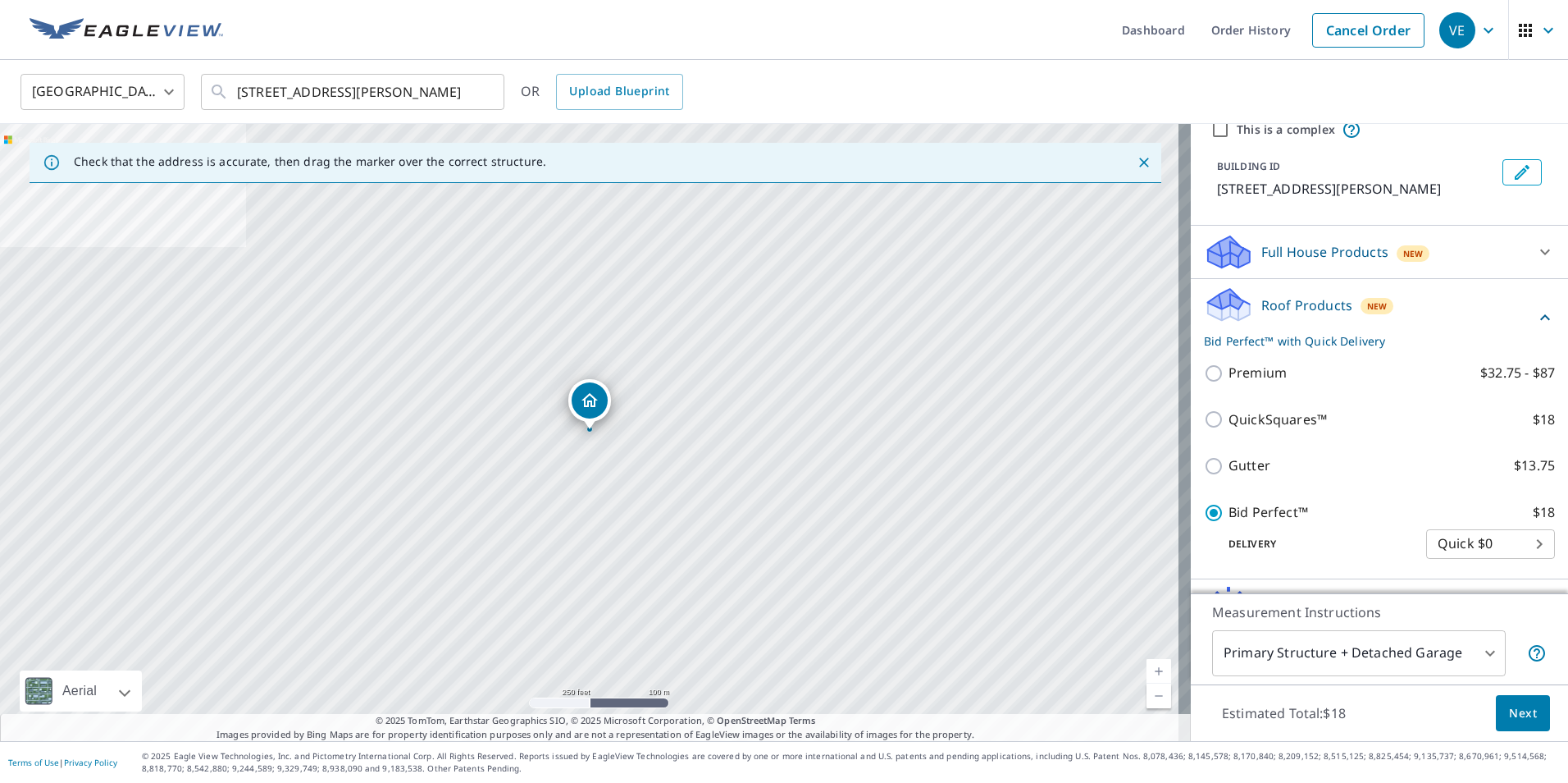
scroll to position [161, 0]
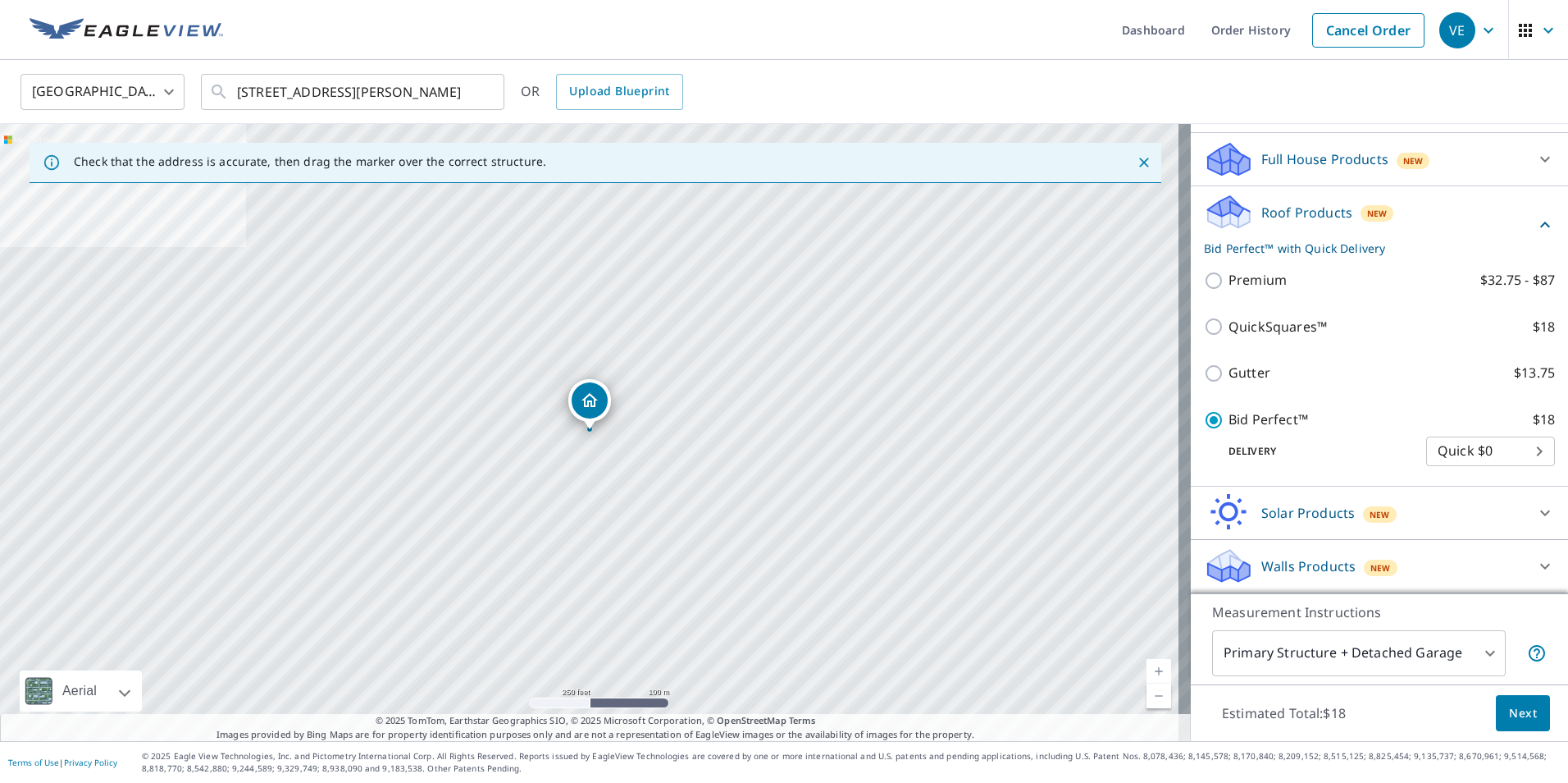
click at [1517, 704] on span "Next" at bounding box center [1522, 713] width 28 height 20
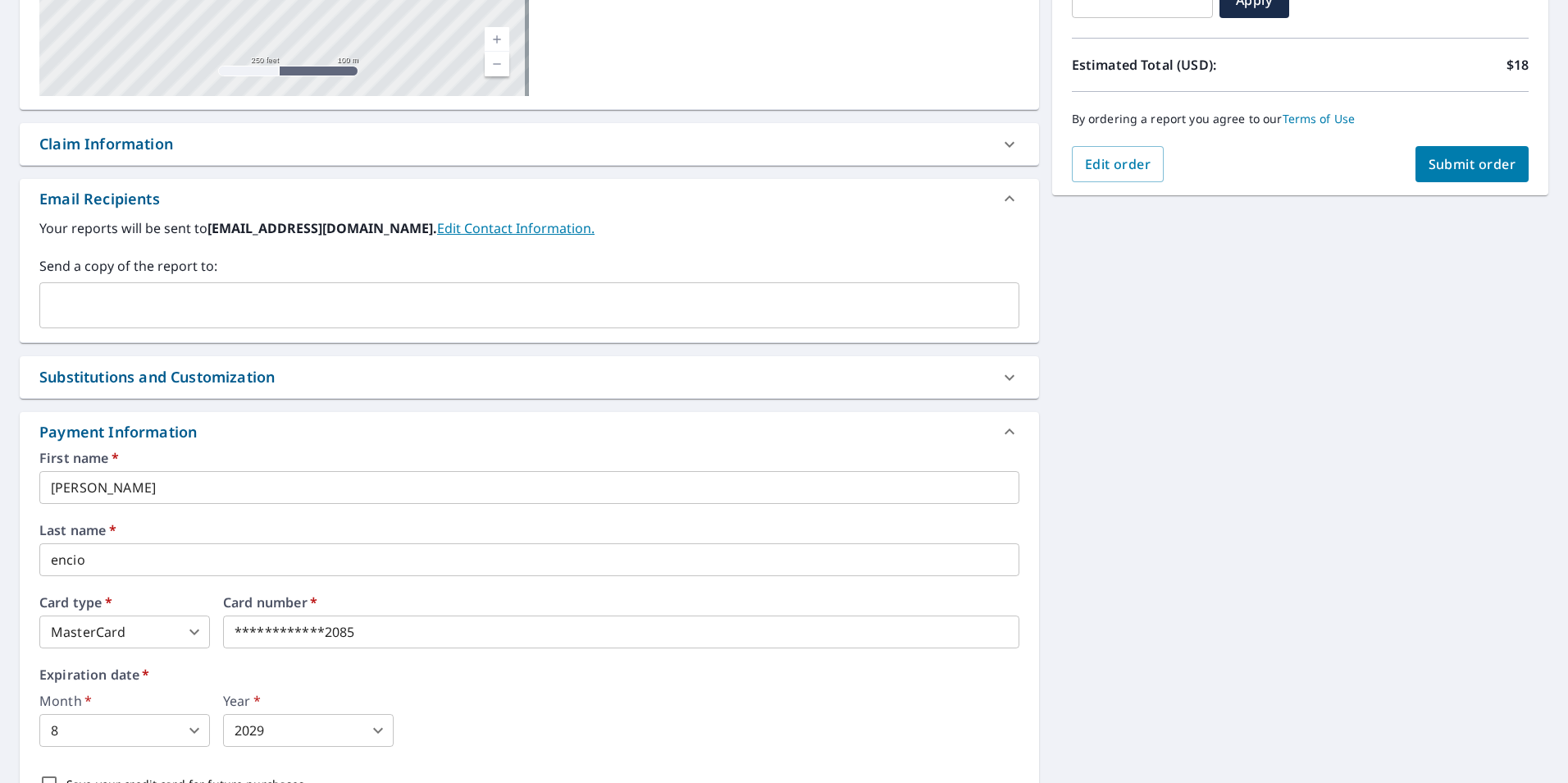
click at [1000, 432] on icon at bounding box center [1009, 431] width 19 height 19
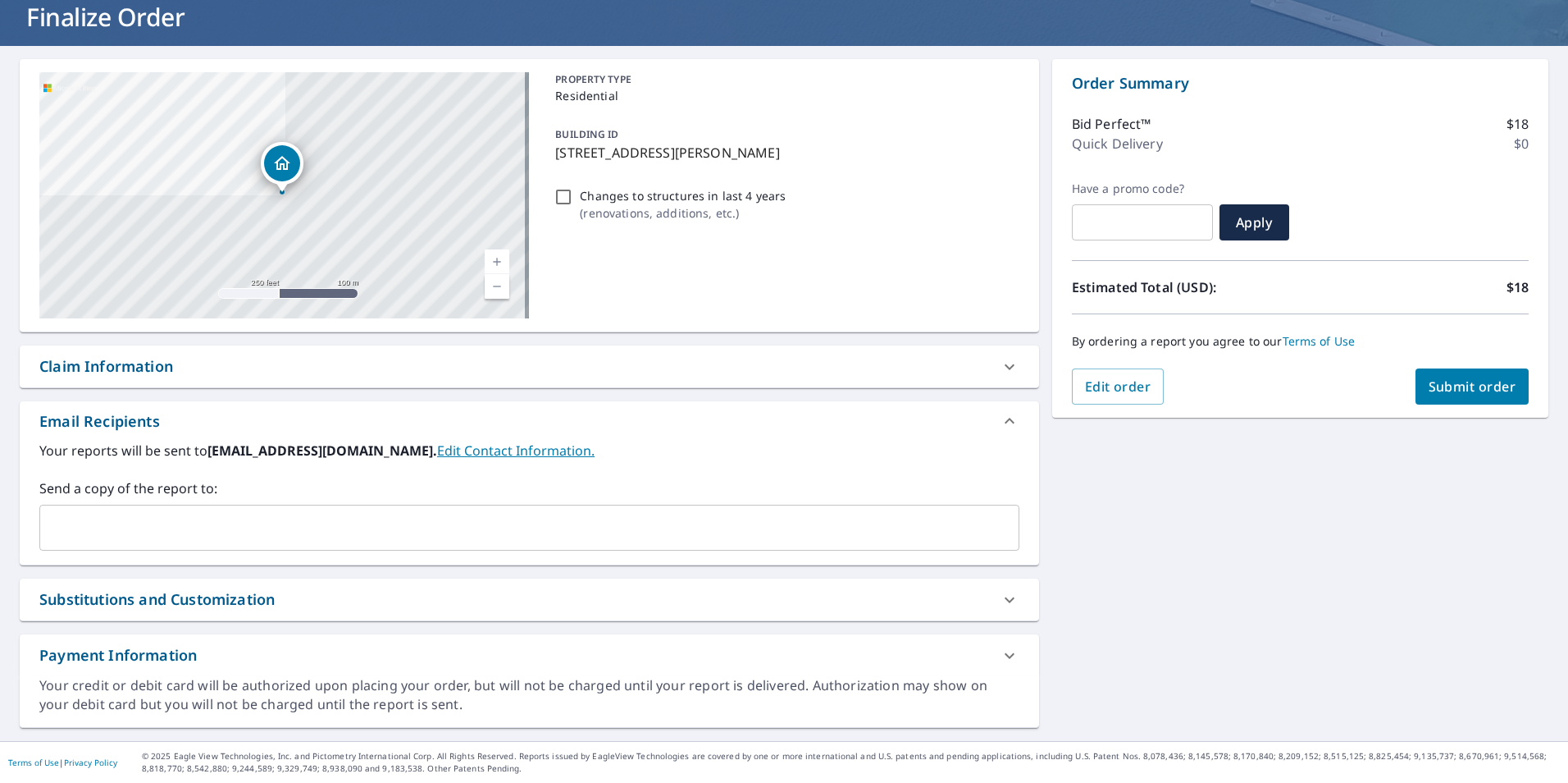
scroll to position [106, 0]
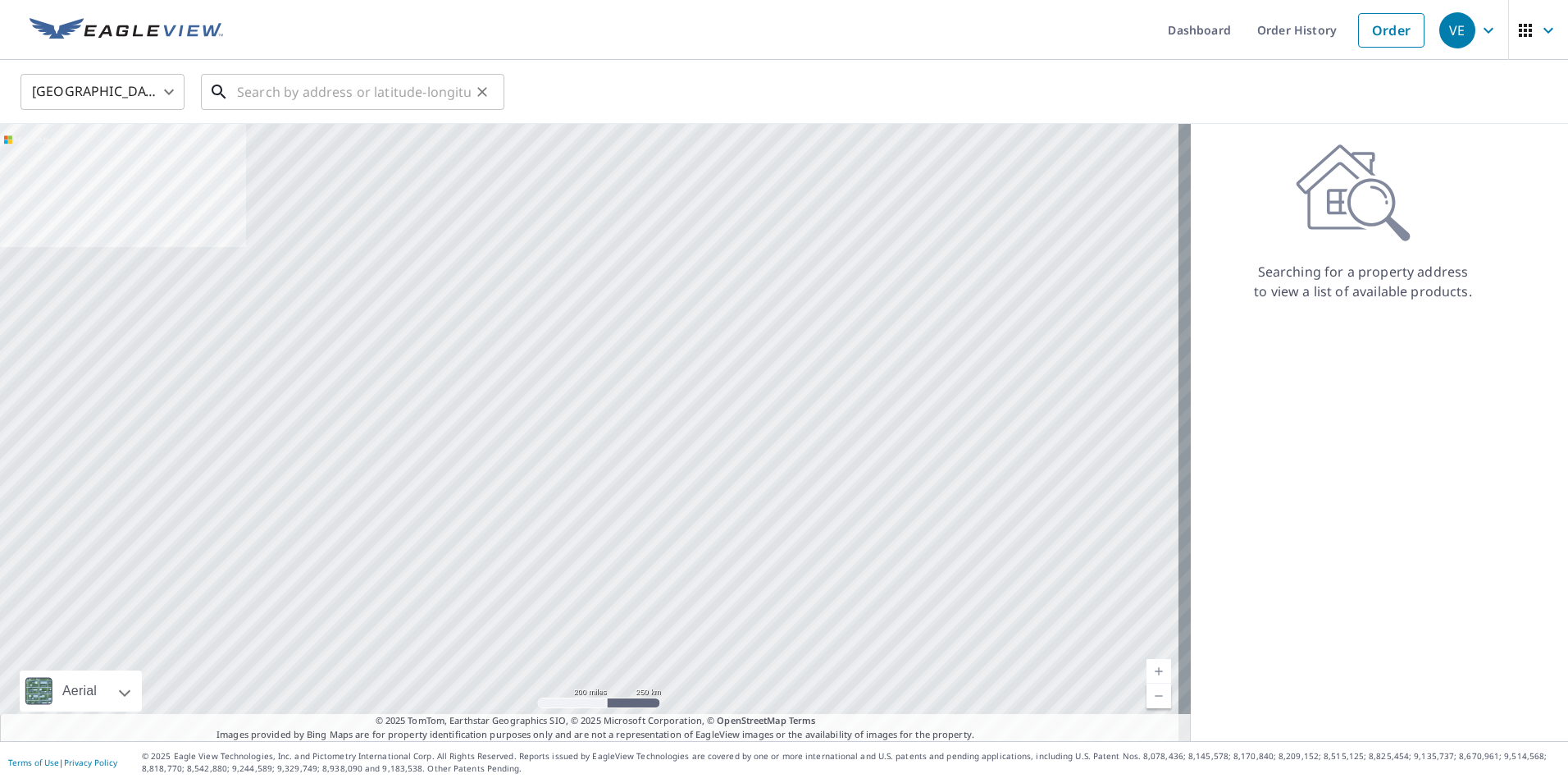
click at [287, 93] on input "text" at bounding box center [353, 92] width 234 height 46
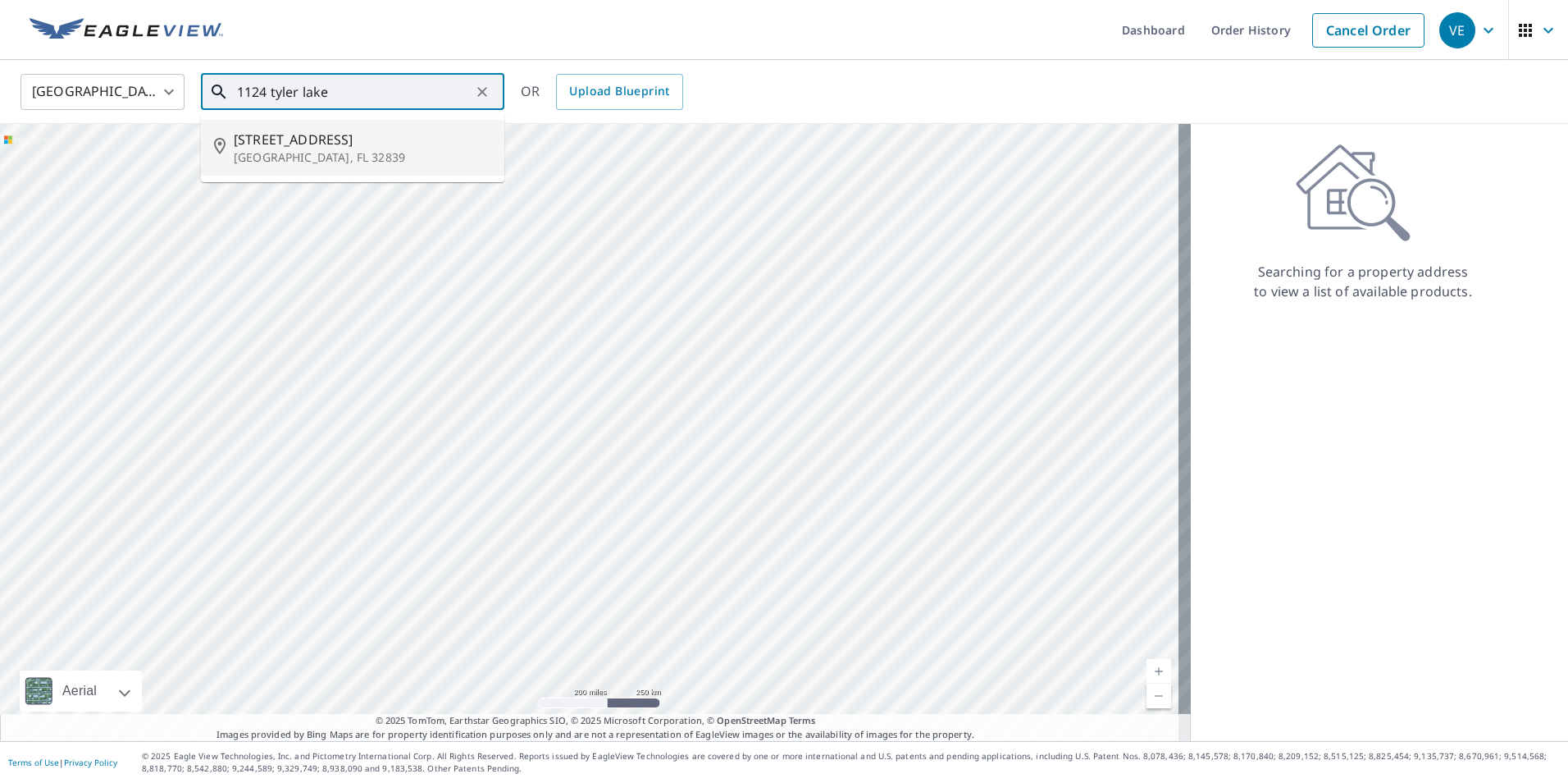
click at [310, 156] on p "[GEOGRAPHIC_DATA], FL 32839" at bounding box center [362, 157] width 258 height 16
type input "[STREET_ADDRESS][PERSON_NAME]"
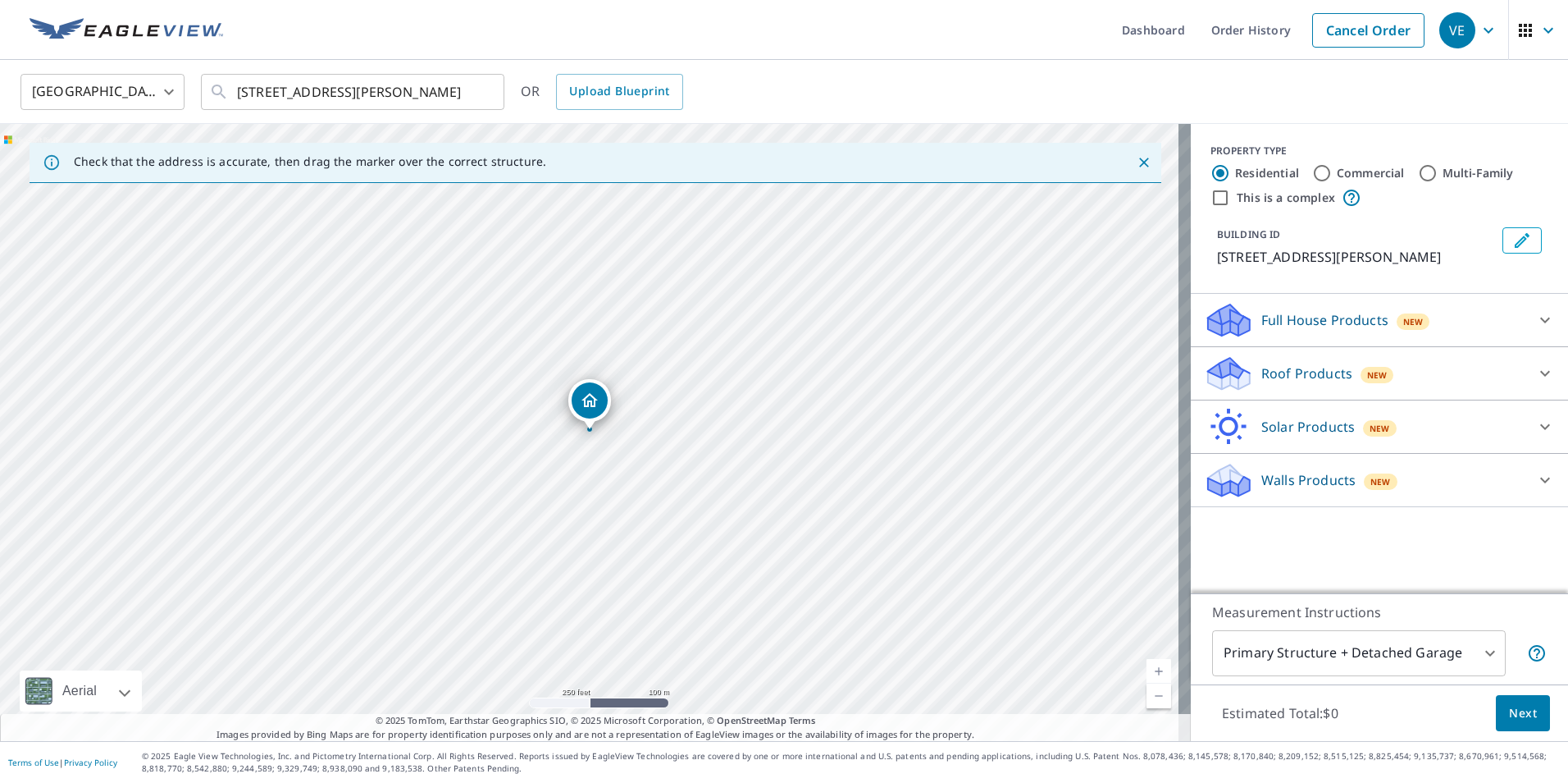
click at [1440, 374] on div "Roof Products New" at bounding box center [1364, 373] width 321 height 38
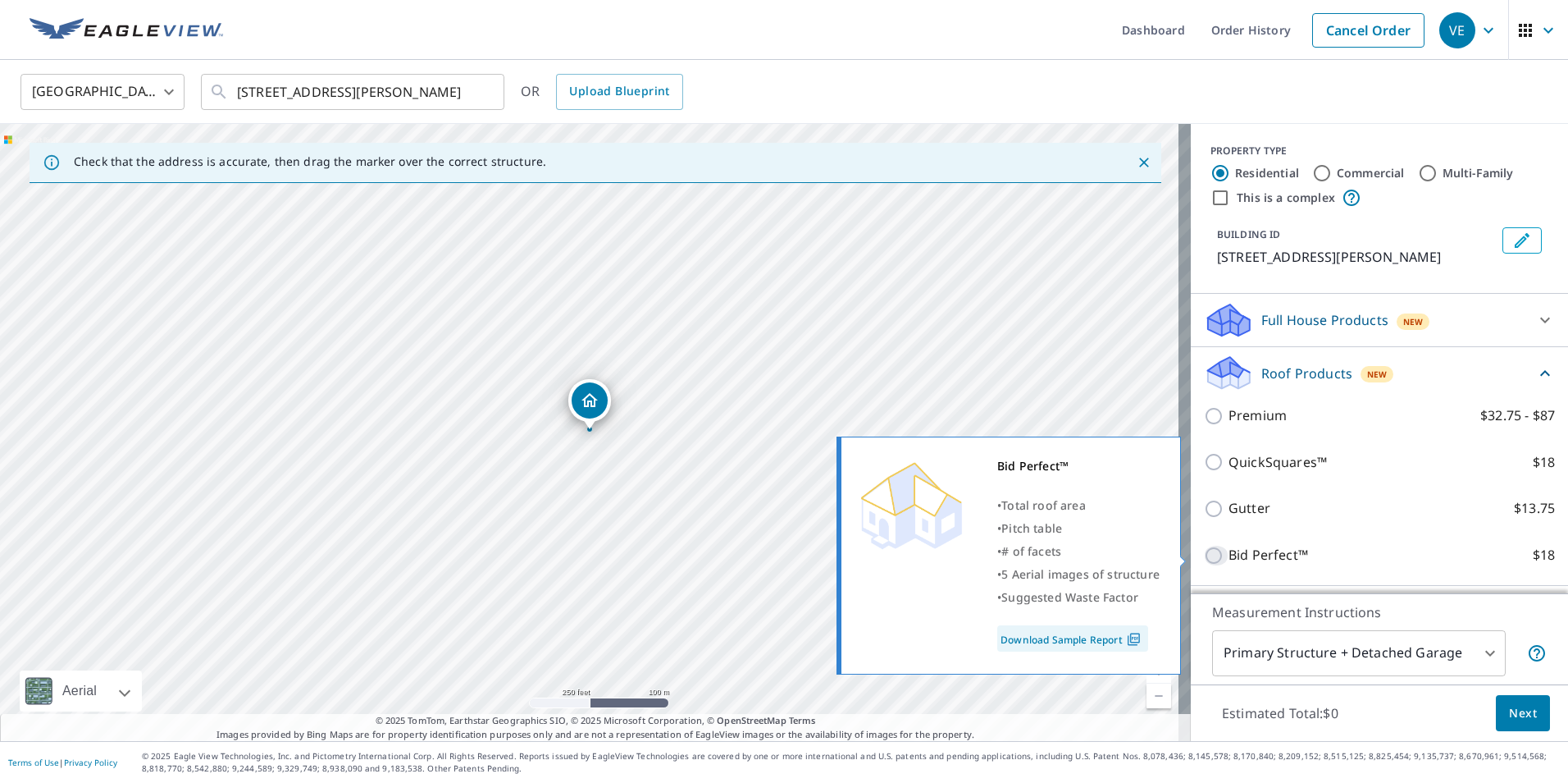
click at [1211, 550] on input "Bid Perfect™ $18" at bounding box center [1216, 555] width 25 height 19
checkbox input "true"
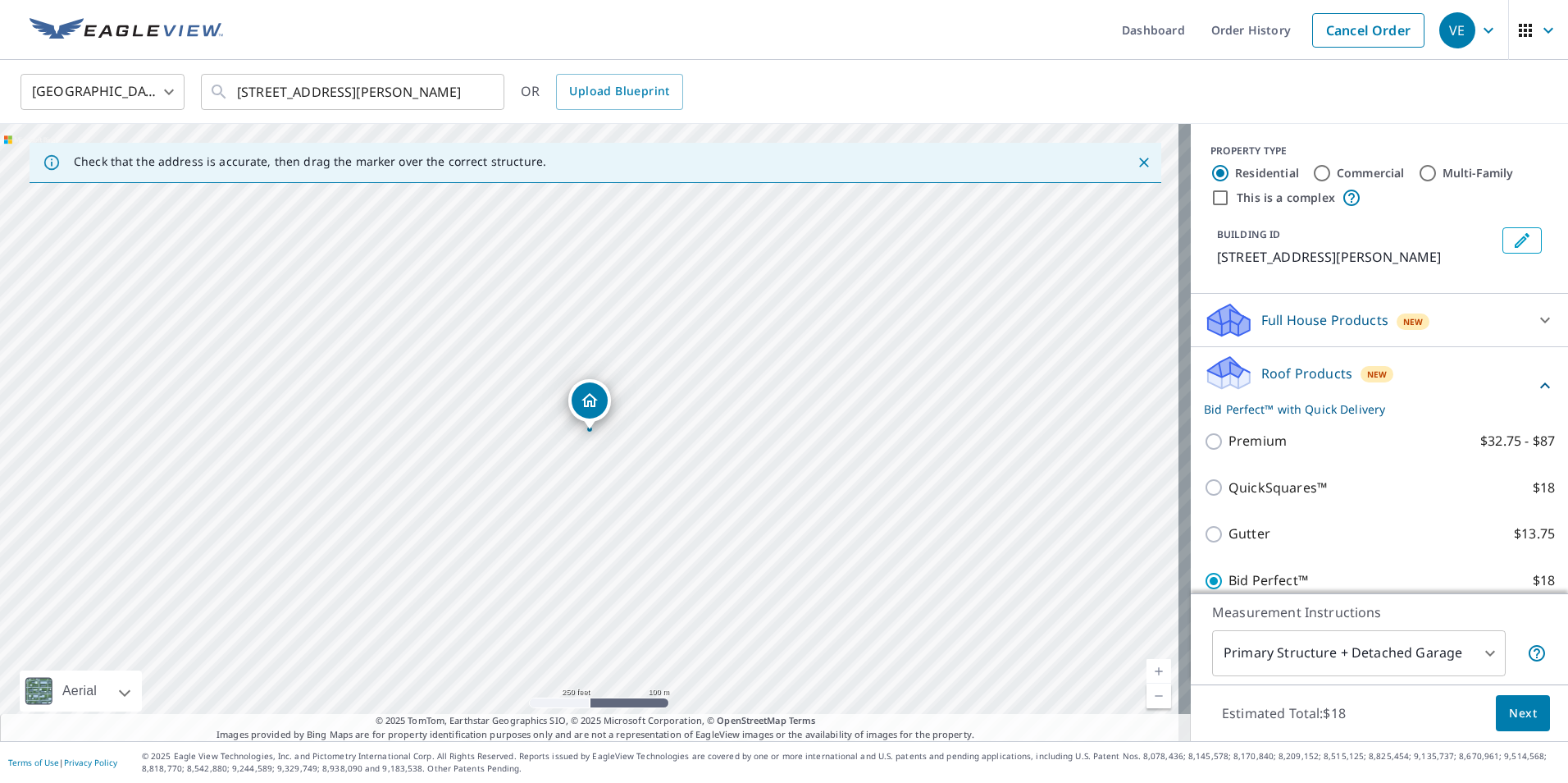
click at [1508, 710] on span "Next" at bounding box center [1522, 713] width 28 height 20
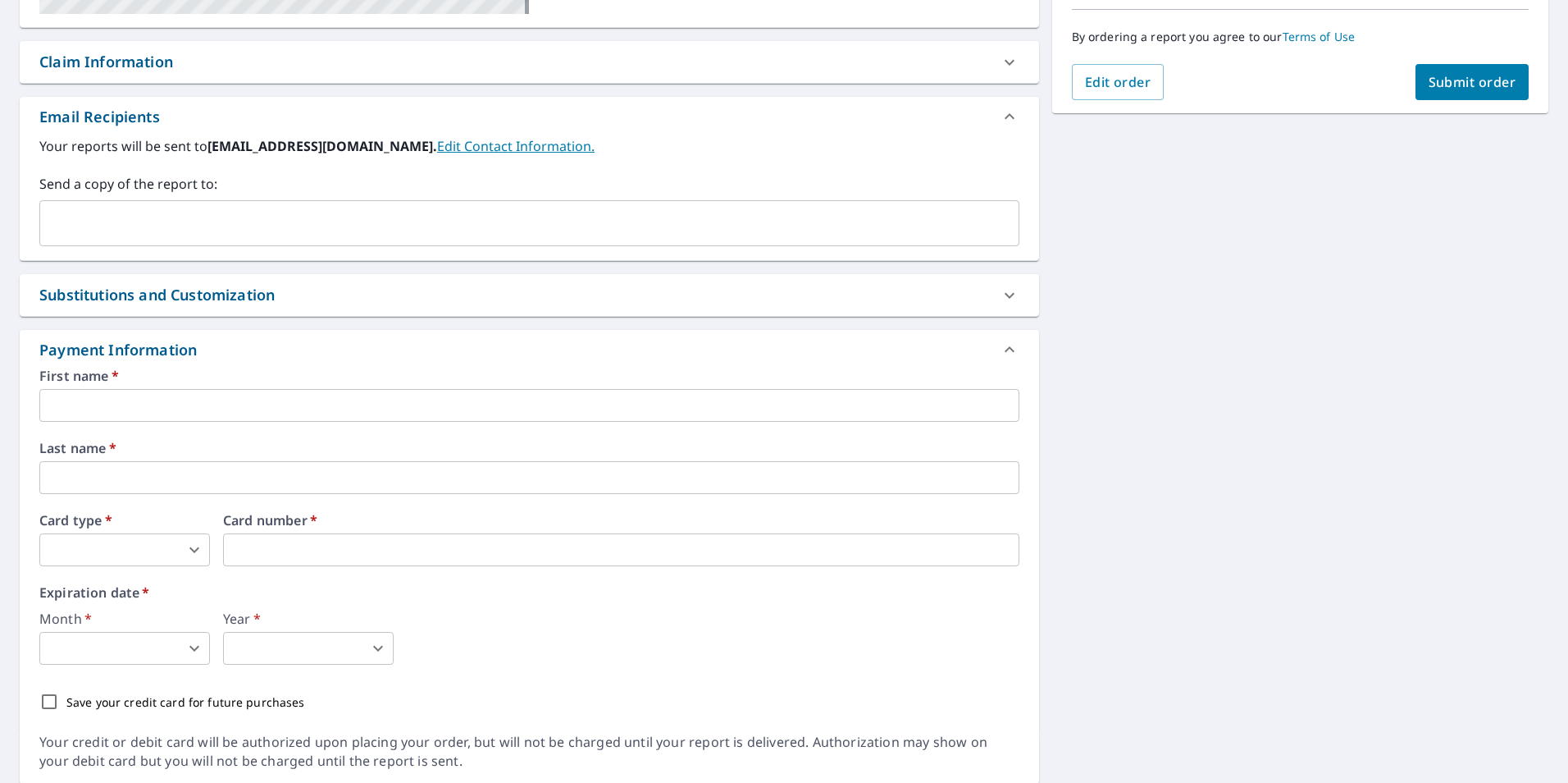
scroll to position [467, 0]
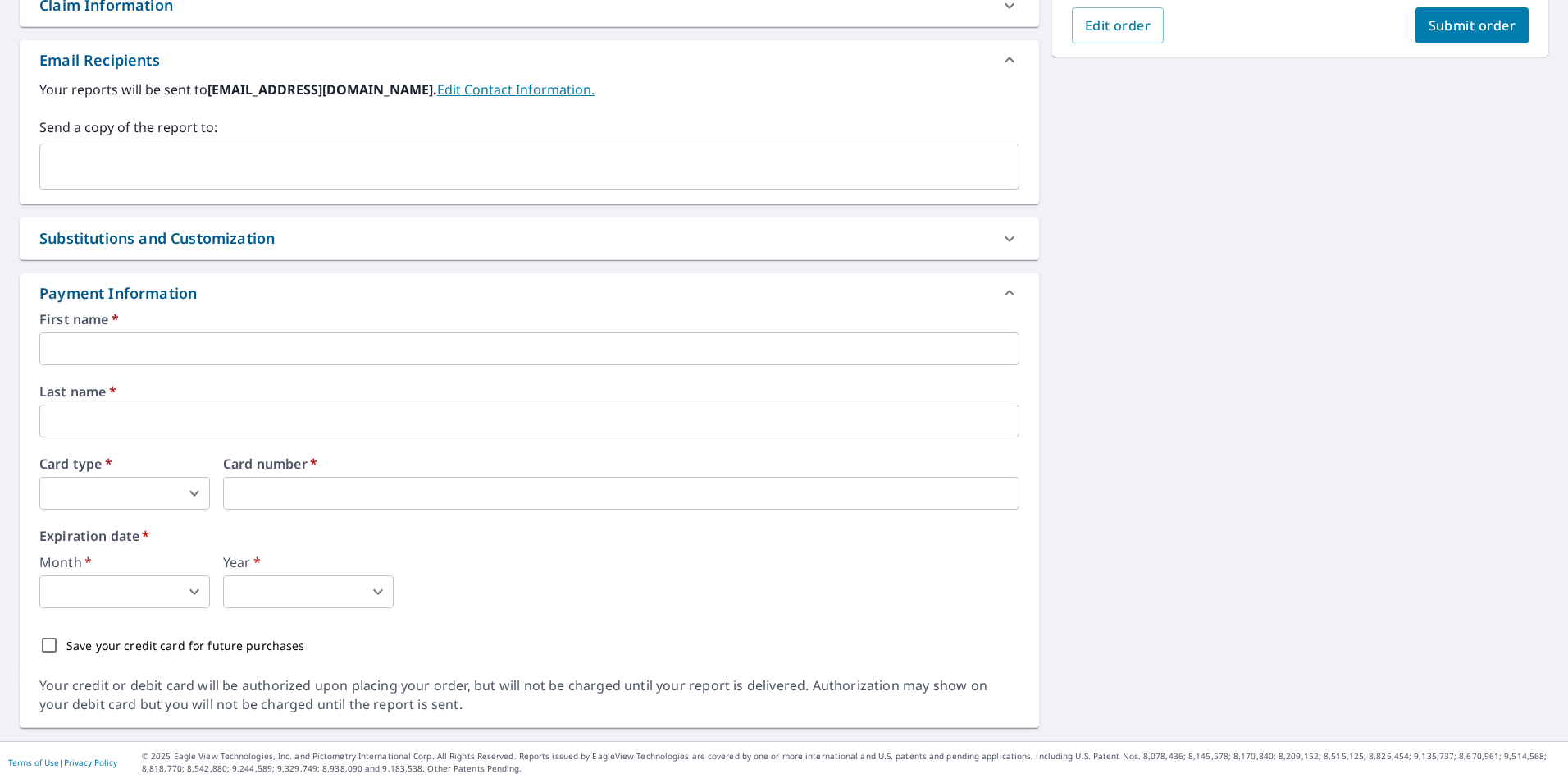
click at [163, 343] on input "text" at bounding box center [529, 348] width 980 height 33
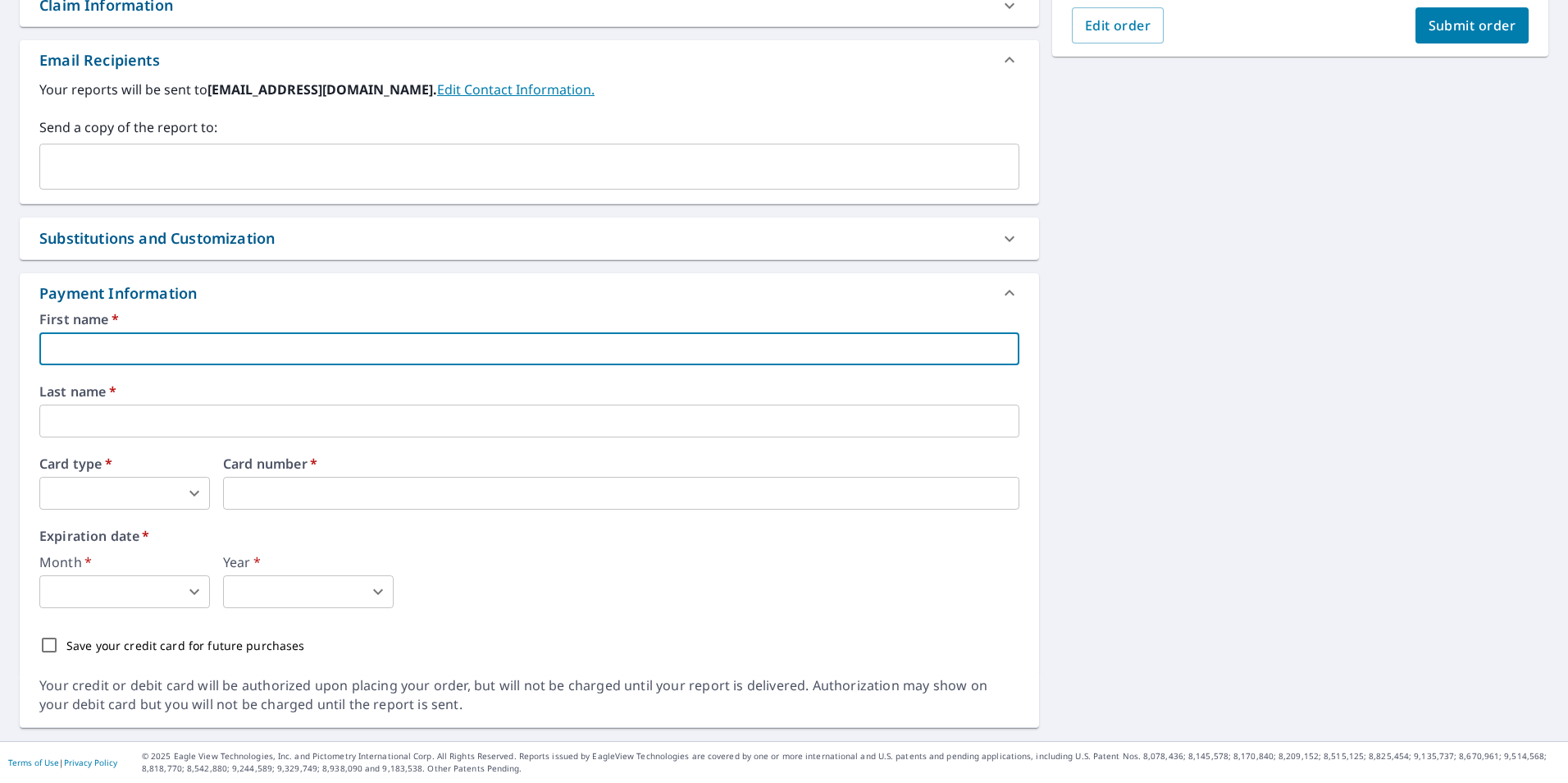
type input "vladimr"
type input "enciov@yahoo.com"
type input "ENCIO"
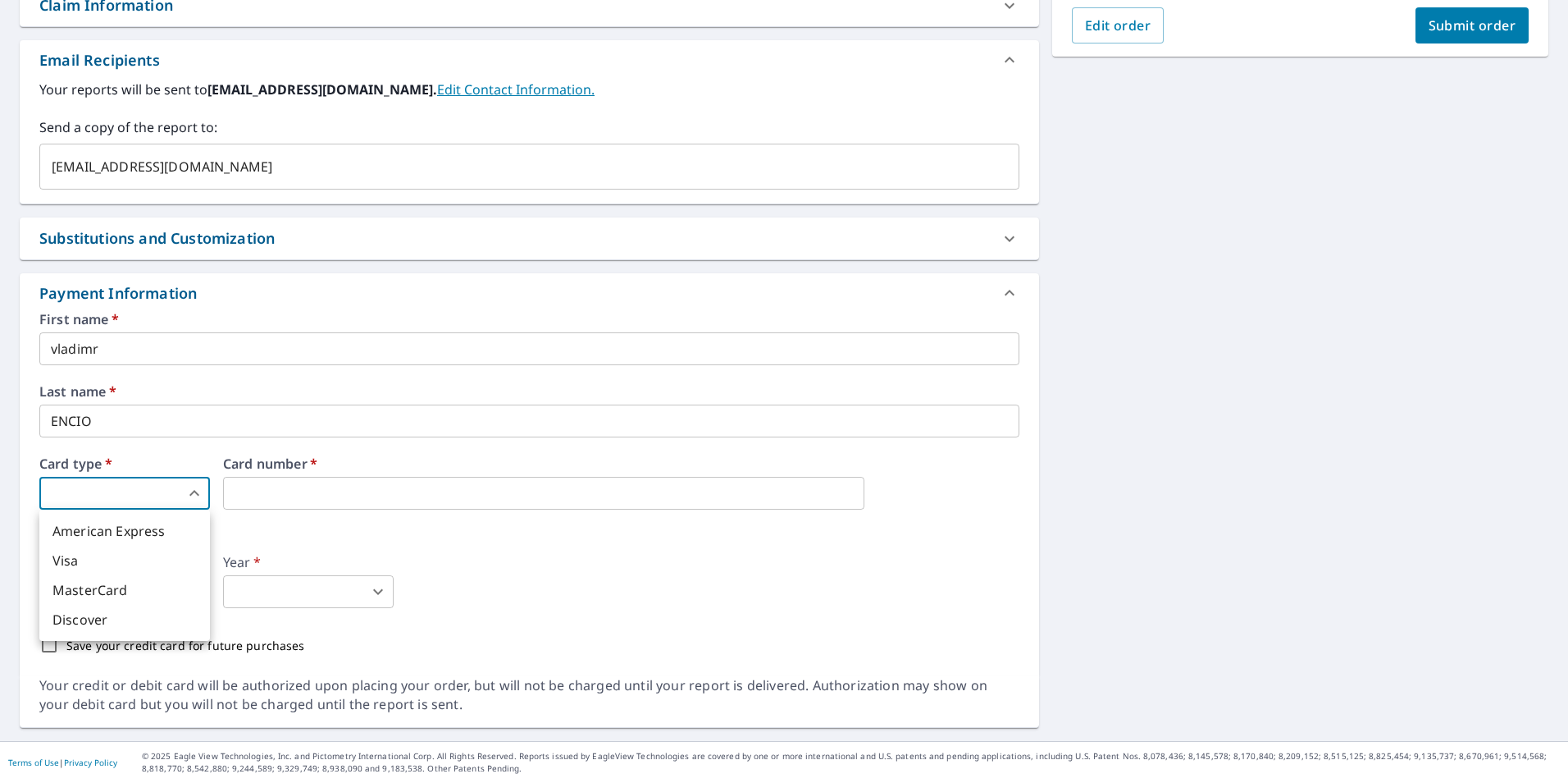
click at [113, 488] on body "VE VE Dashboard Order History Cancel Order VE Dashboard / Finalize Order Finali…" at bounding box center [784, 392] width 1568 height 783
click at [103, 559] on li "Visa" at bounding box center [124, 560] width 170 height 30
type input "2"
click at [286, 479] on iframe at bounding box center [543, 493] width 641 height 33
click at [159, 600] on body "VE VE Dashboard Order History Cancel Order VE Dashboard / Finalize Order Finali…" at bounding box center [784, 392] width 1568 height 783
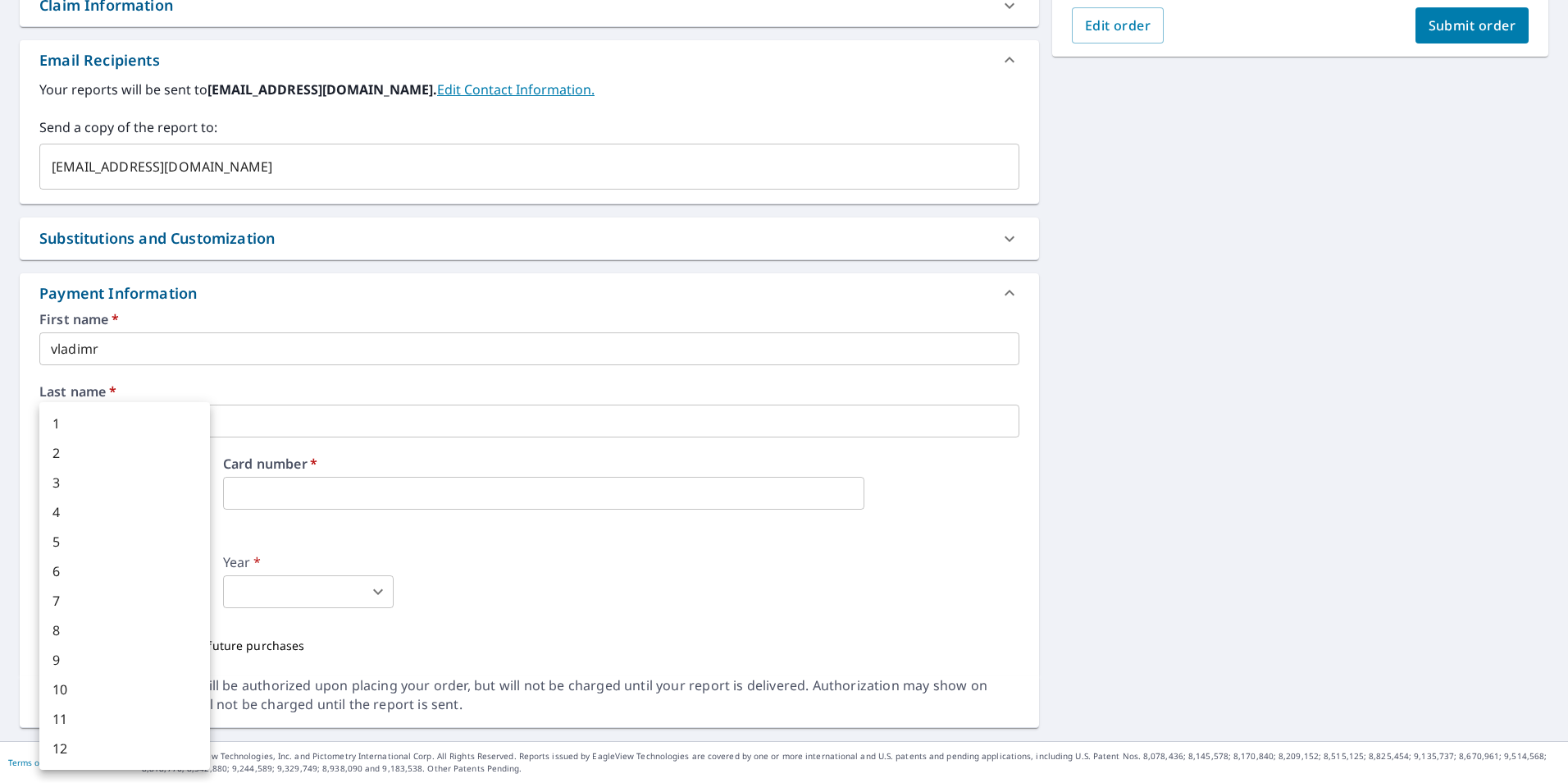
click at [414, 454] on div at bounding box center [784, 392] width 1568 height 783
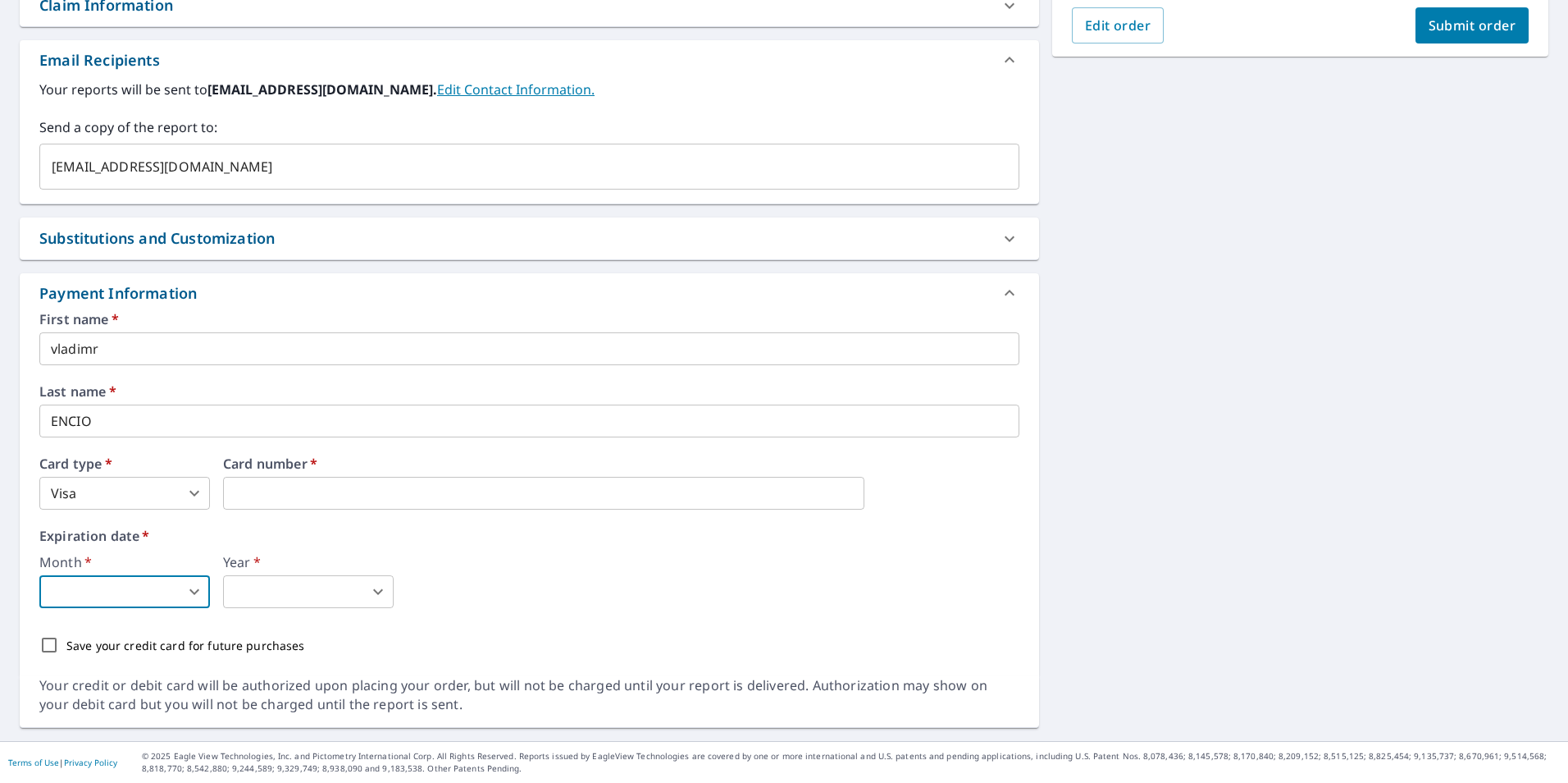
click at [385, 491] on div "1 2 3 4 5 6 7 8 9 10 11 12" at bounding box center [784, 392] width 1568 height 783
click at [97, 618] on div "First name   * vladimr ​ Last name   * ENCIO ​ Card type   * Visa 2 ​ Card numb…" at bounding box center [529, 487] width 980 height 349
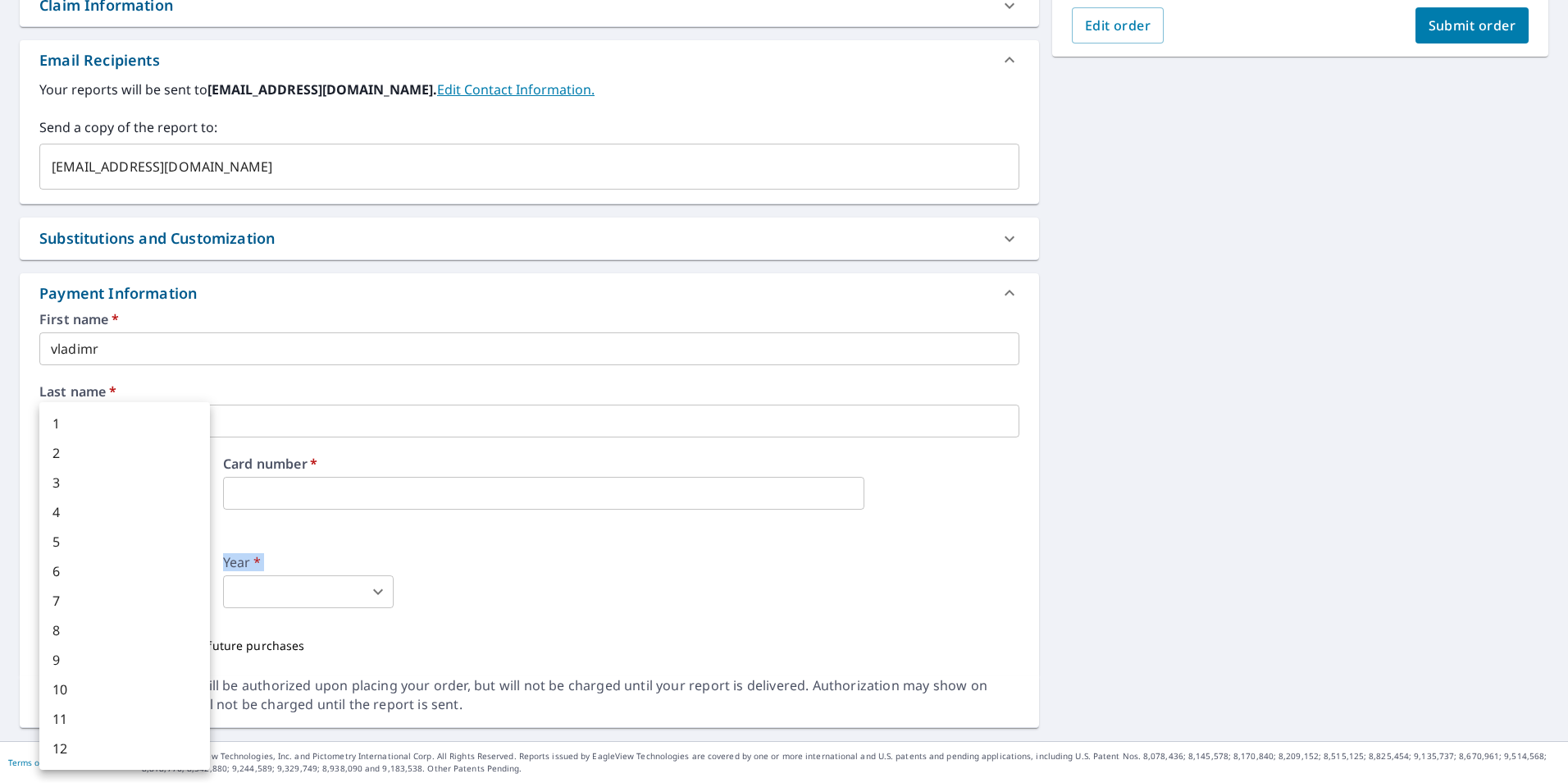
click at [131, 599] on body "VE VE Dashboard Order History Cancel Order VE Dashboard / Finalize Order Finali…" at bounding box center [784, 392] width 1568 height 783
click at [53, 543] on li "5" at bounding box center [124, 542] width 170 height 30
type input "5"
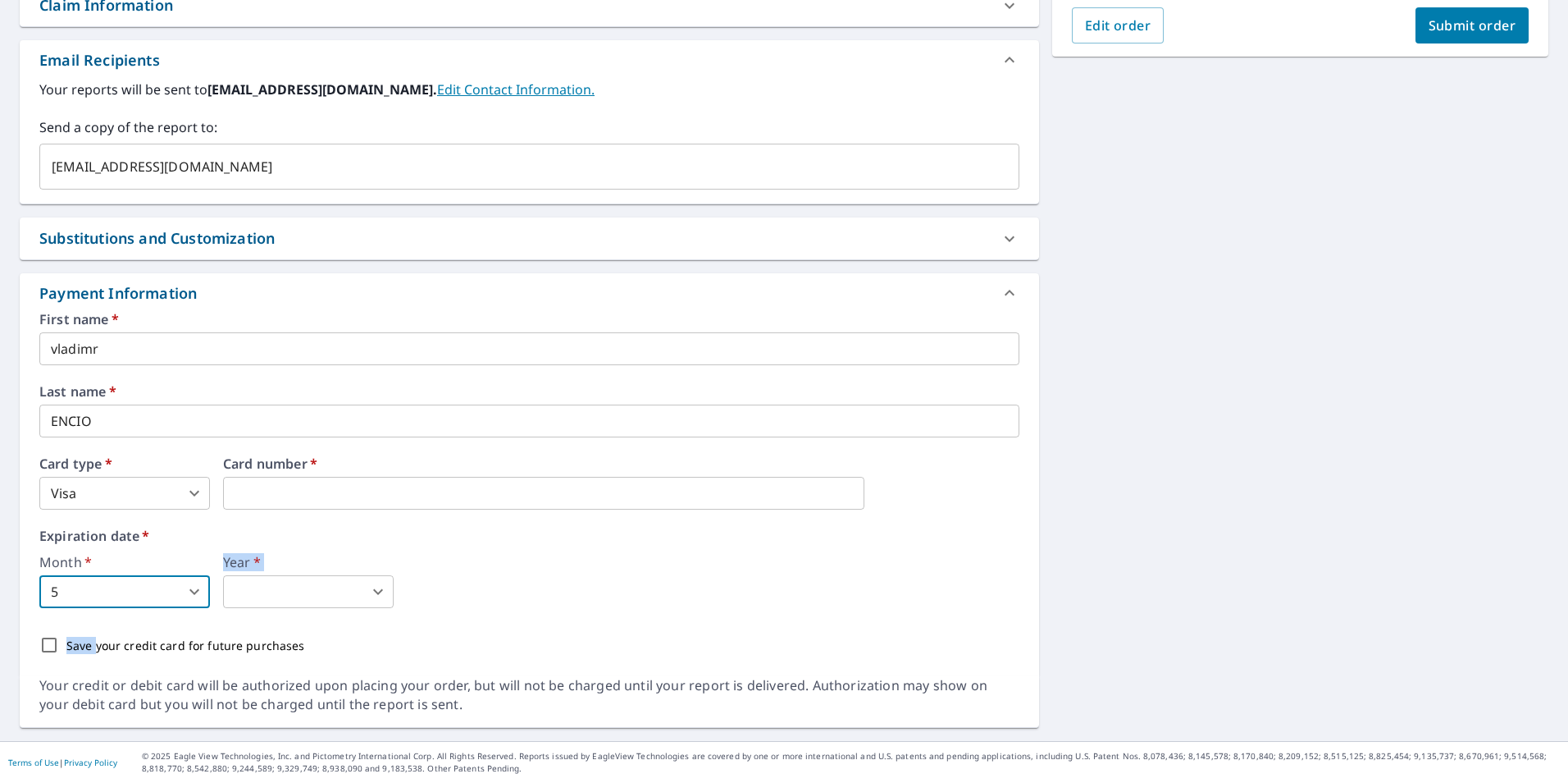
click at [296, 594] on body "VE VE Dashboard Order History Cancel Order VE Dashboard / Finalize Order Finali…" at bounding box center [784, 392] width 1568 height 783
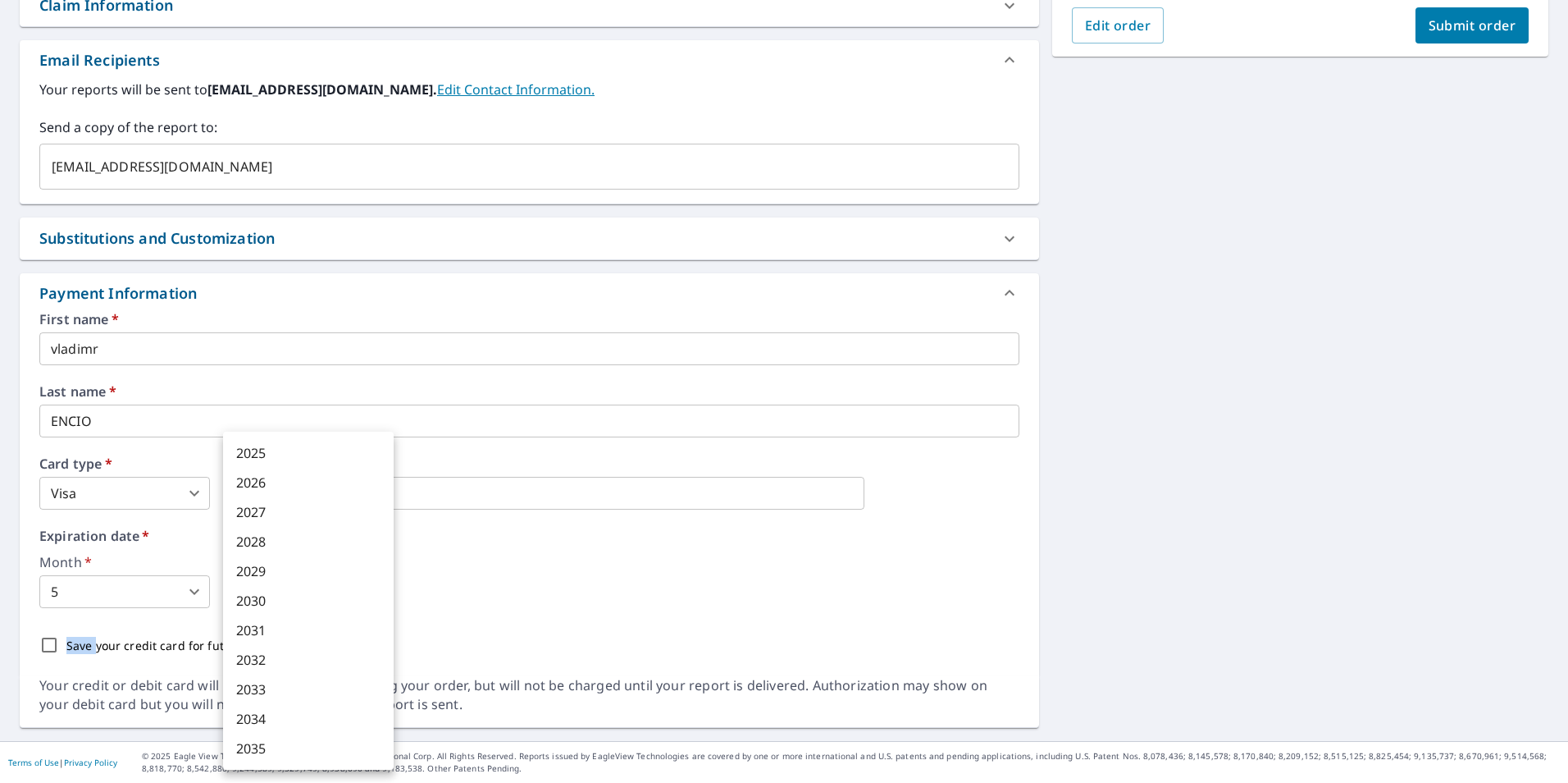
click at [273, 568] on li "2029" at bounding box center [308, 570] width 170 height 30
type input "2029"
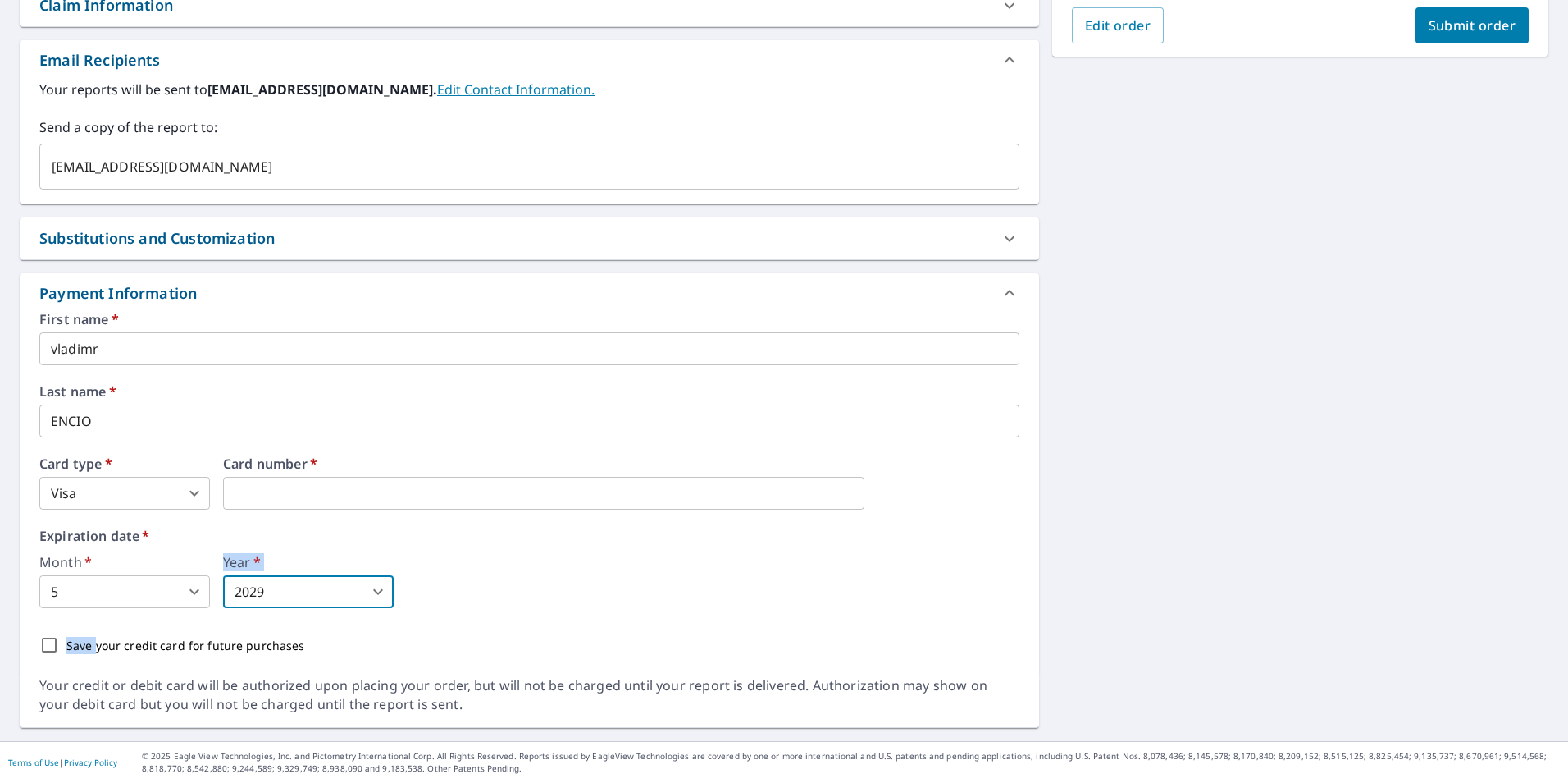
click at [639, 594] on div "Month   * 5 5 ​ Year   * 2029 2029 ​" at bounding box center [529, 581] width 980 height 53
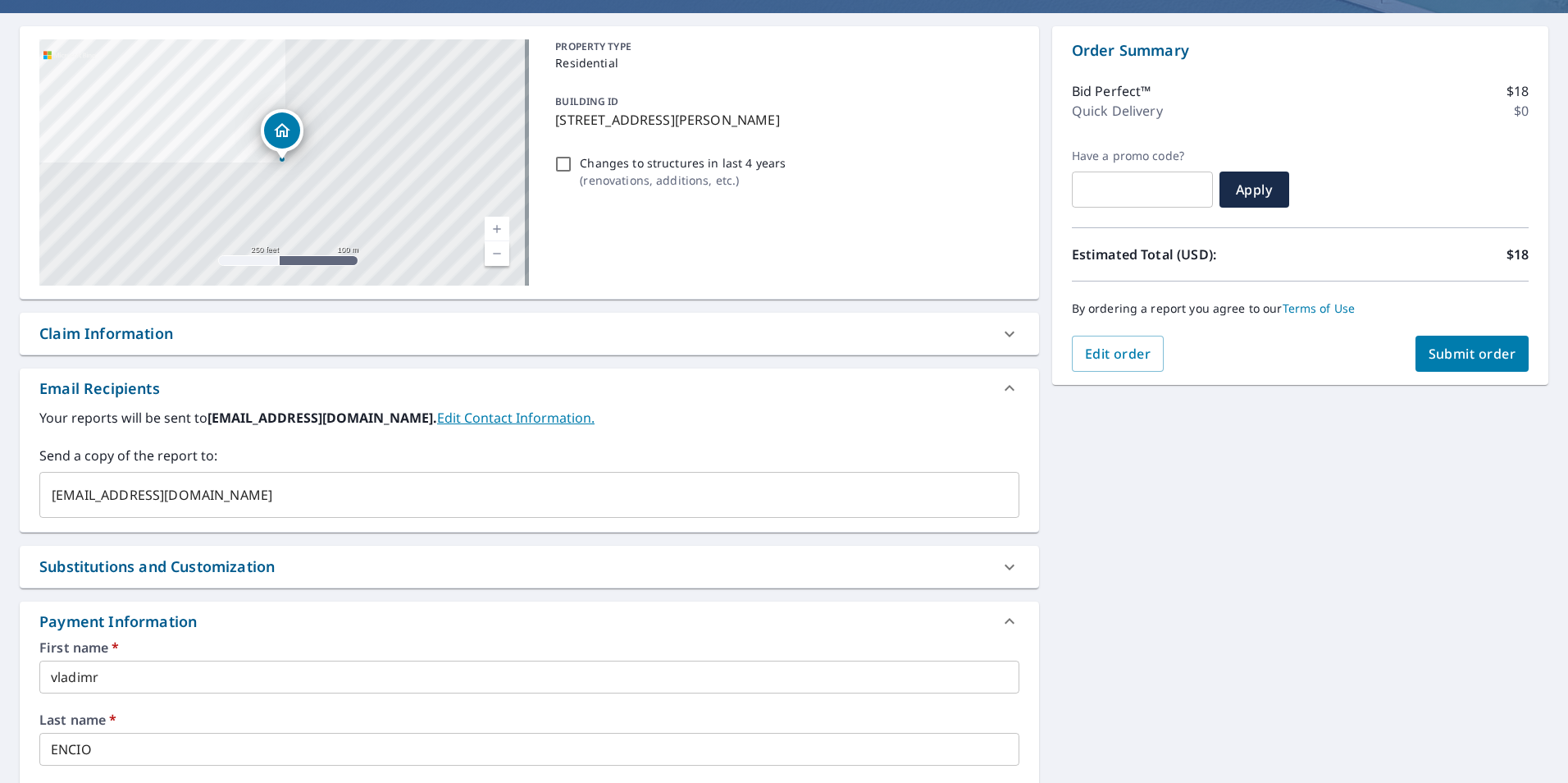
click at [1443, 355] on span "Submit order" at bounding box center [1472, 353] width 87 height 18
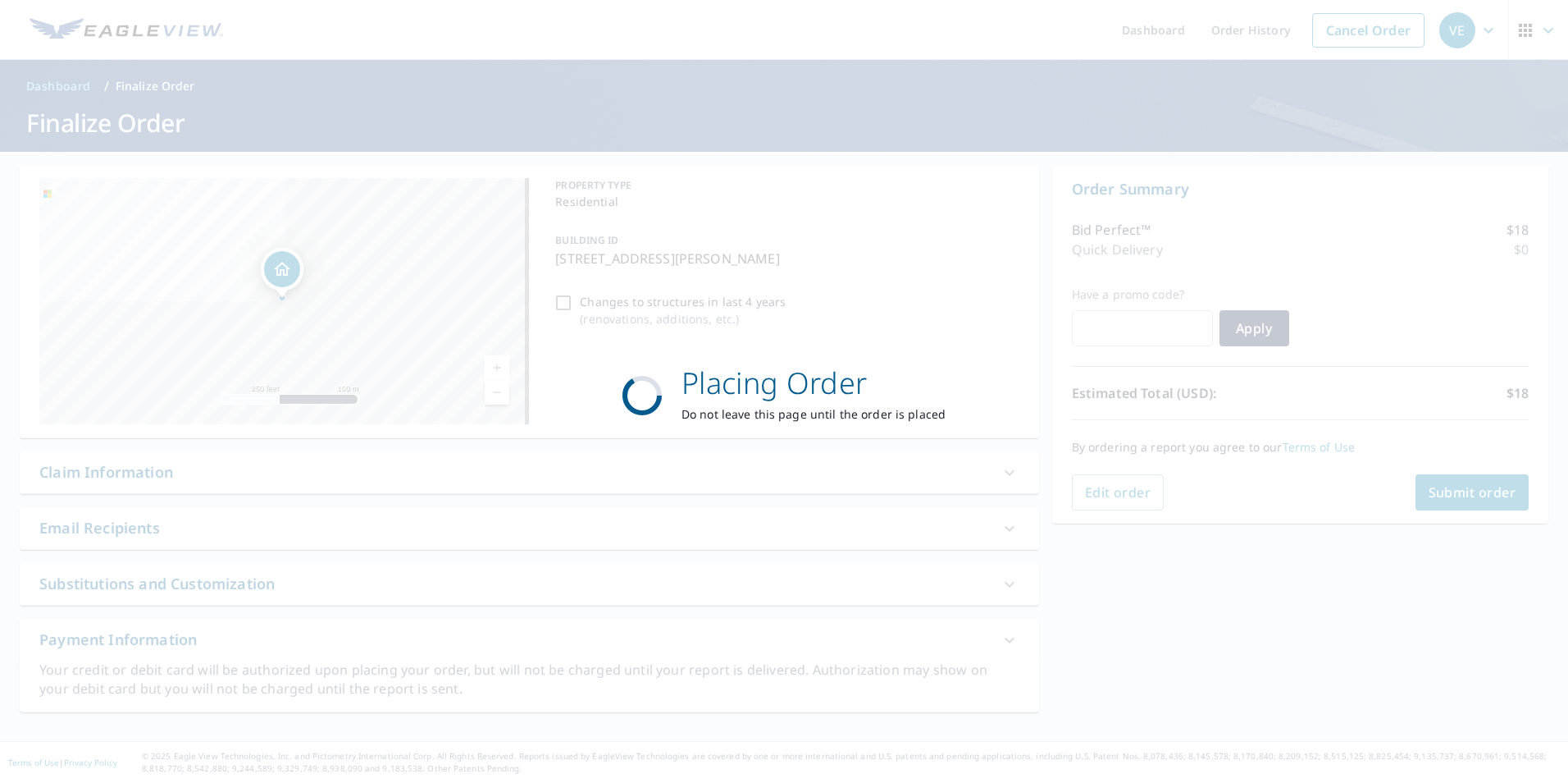
scroll to position [0, 0]
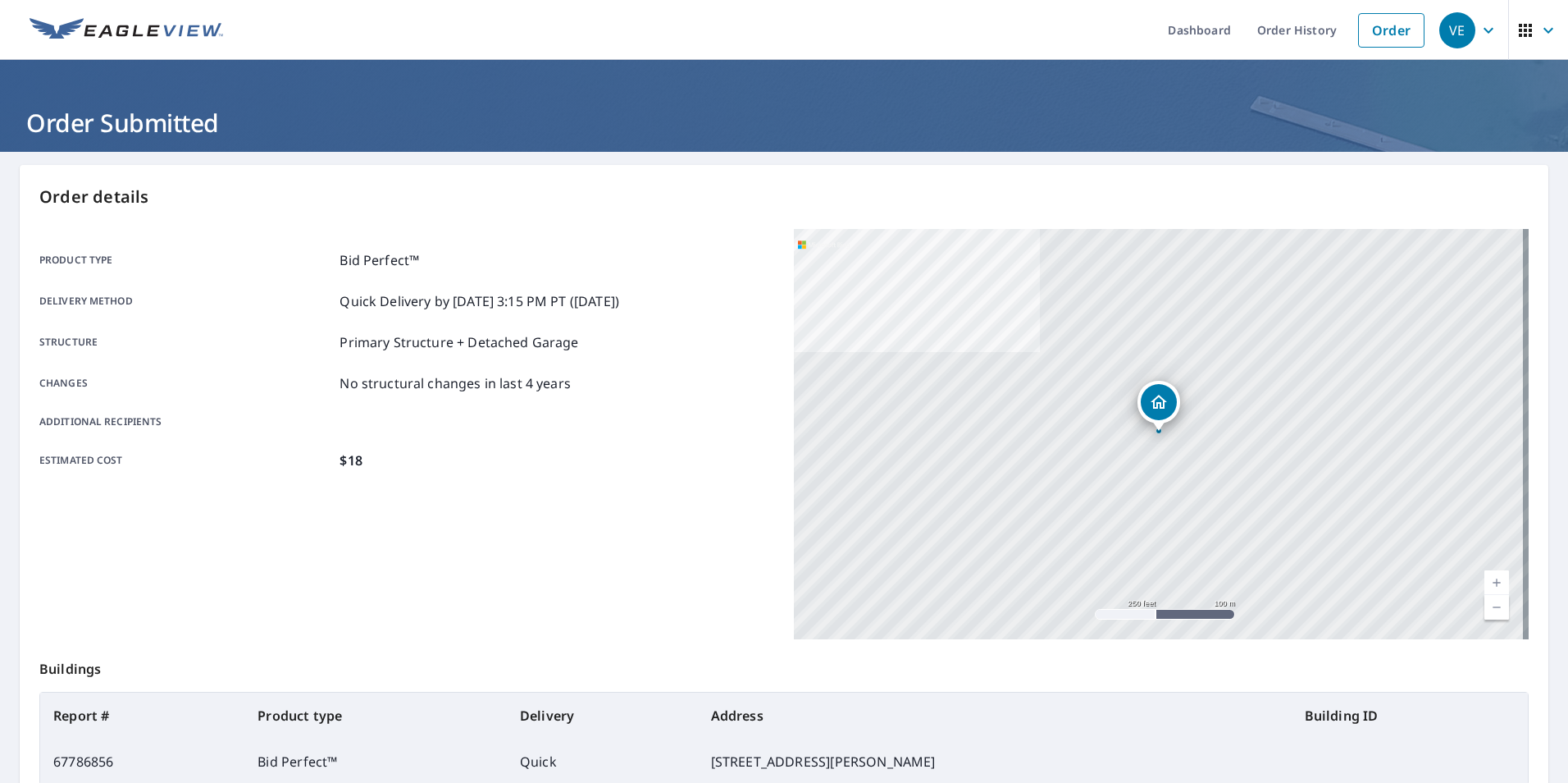
scroll to position [183, 0]
